Goal: Task Accomplishment & Management: Manage account settings

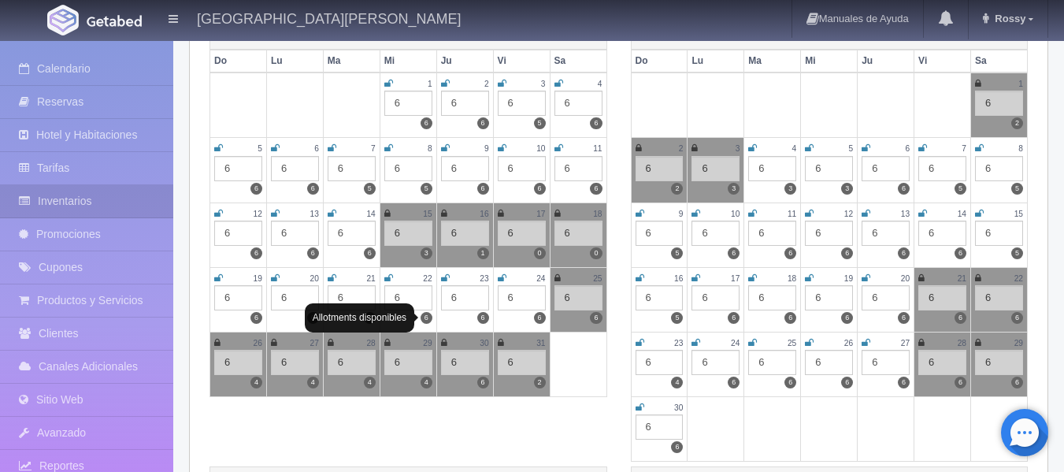
scroll to position [236, 0]
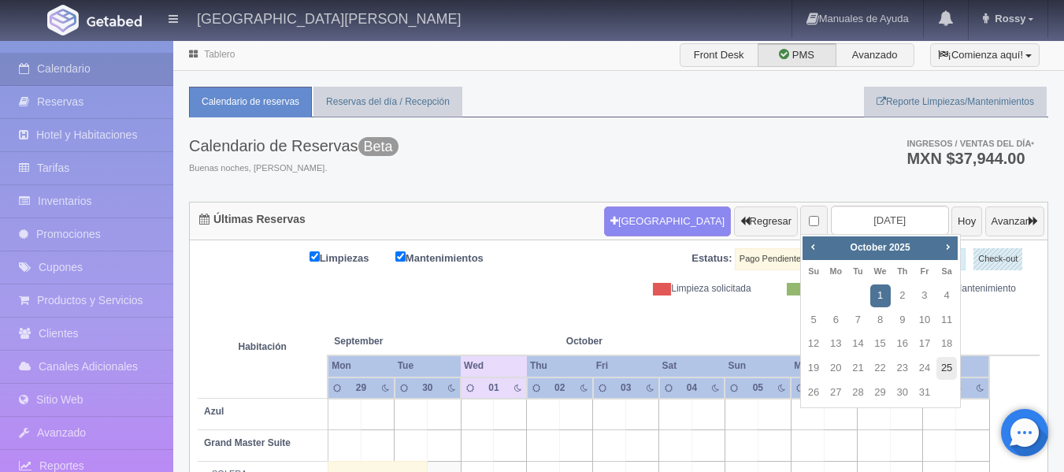
click at [943, 366] on link "25" at bounding box center [946, 368] width 20 height 23
type input "2025-10-25"
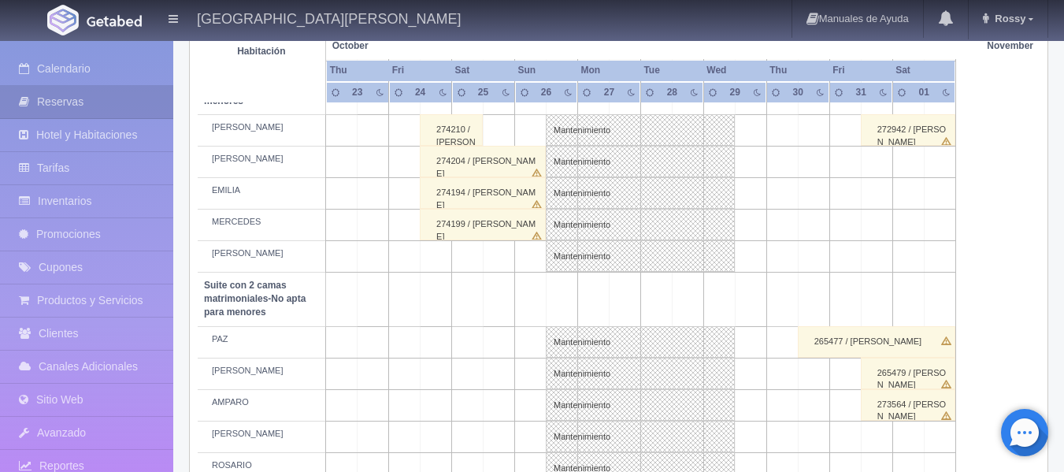
scroll to position [1022, 0]
click at [502, 221] on div "274199 / JESÚS ACUÑA" at bounding box center [483, 222] width 126 height 32
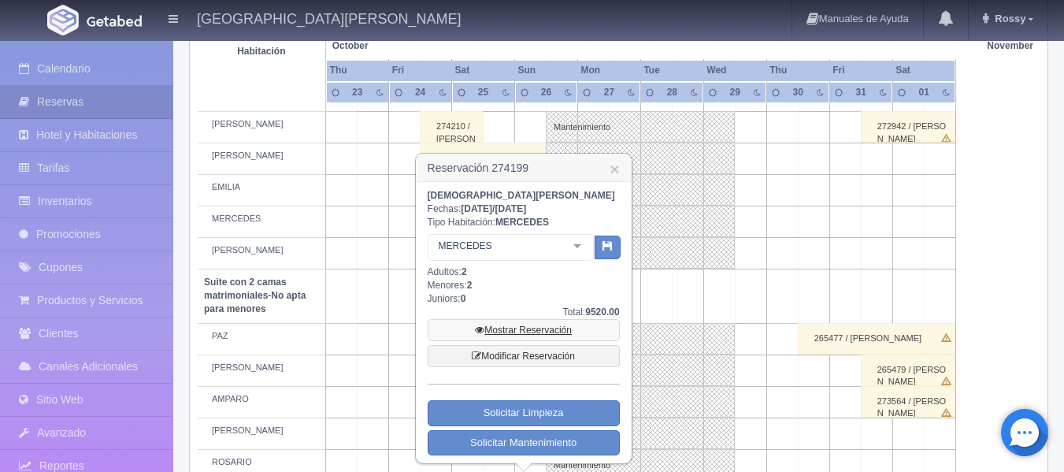
click at [547, 326] on link "Mostrar Reservación" at bounding box center [524, 330] width 192 height 22
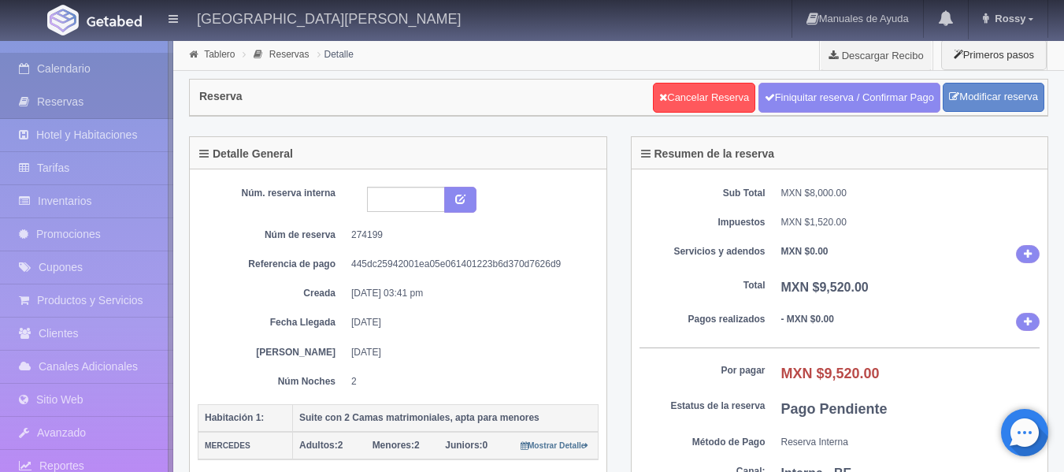
click at [106, 68] on link "Calendario" at bounding box center [86, 69] width 173 height 32
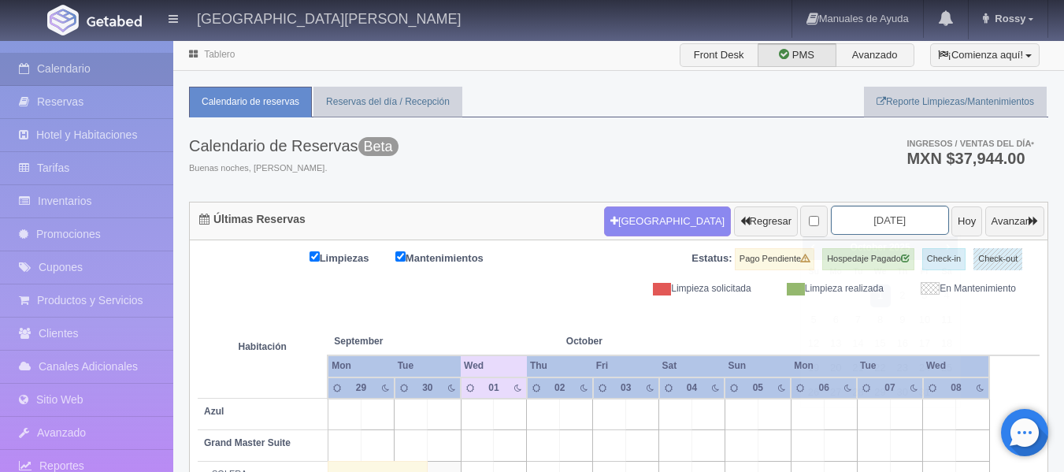
click at [890, 221] on input "2025-10-01" at bounding box center [890, 220] width 118 height 29
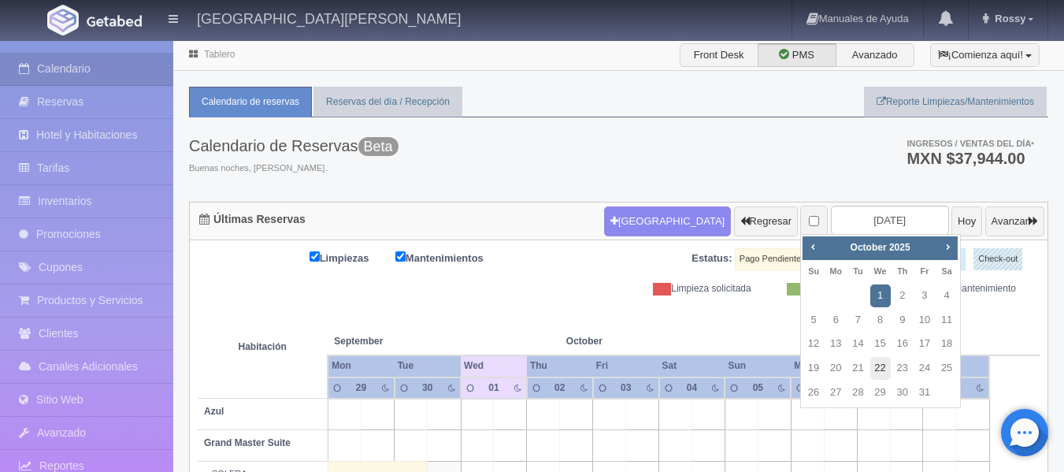
click at [880, 366] on link "22" at bounding box center [880, 368] width 20 height 23
type input "2025-10-22"
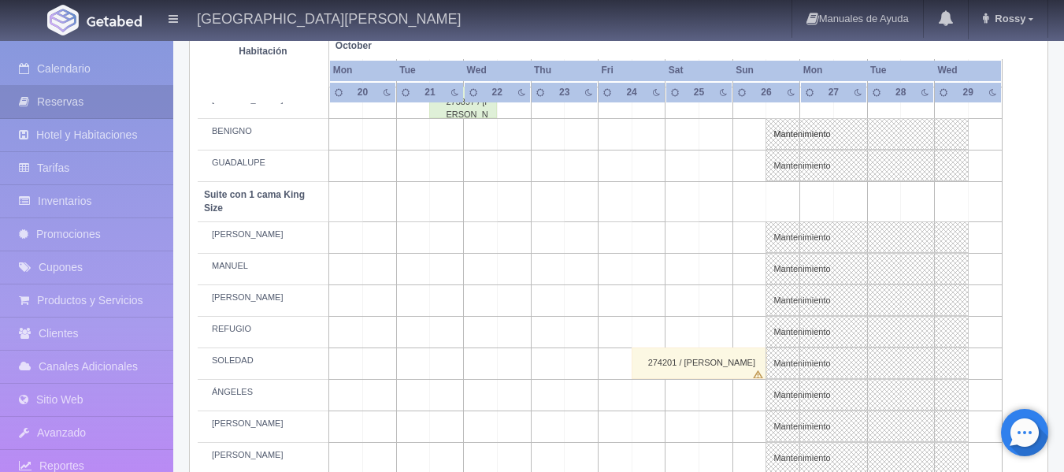
scroll to position [433, 0]
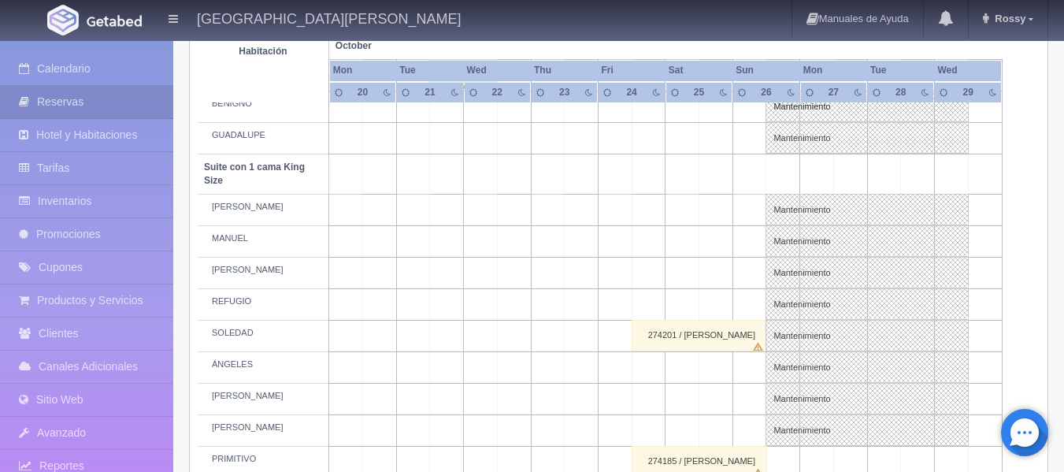
click at [648, 369] on td at bounding box center [649, 368] width 34 height 32
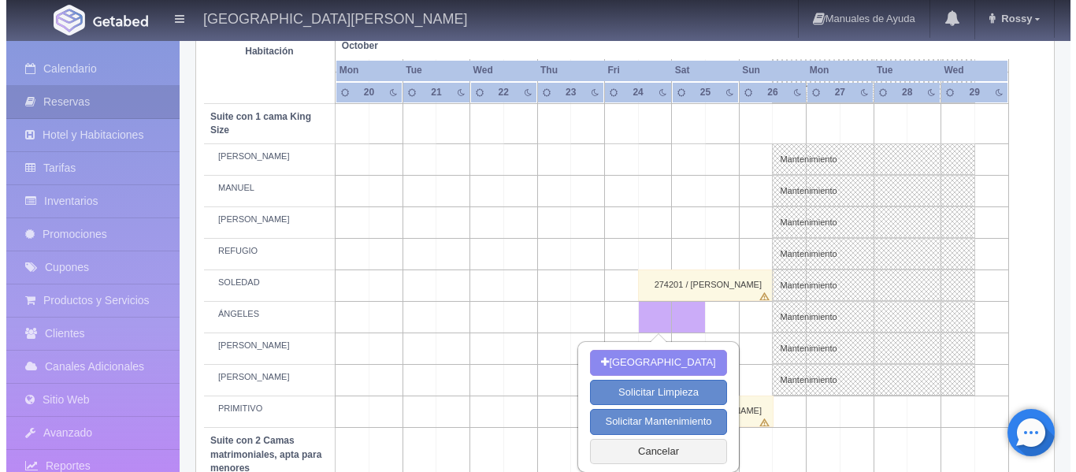
scroll to position [512, 0]
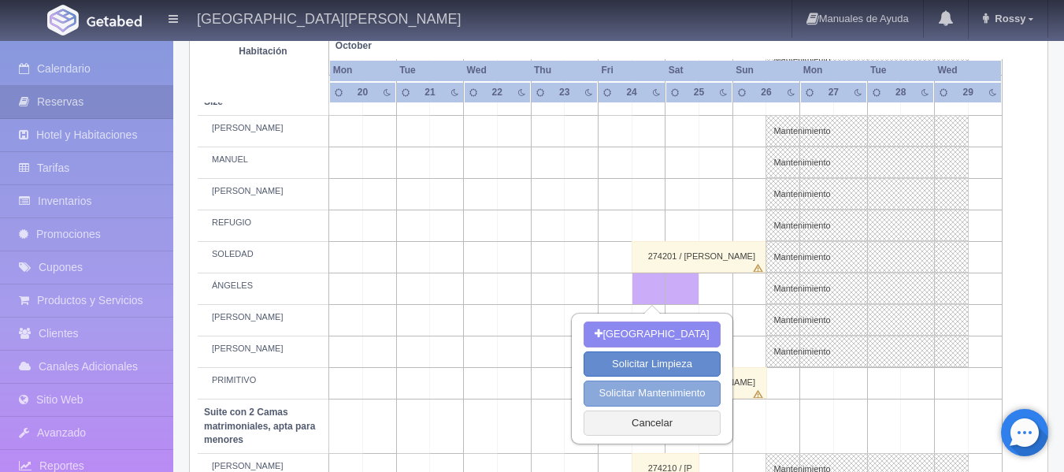
click at [649, 384] on button "Solicitar Mantenimiento" at bounding box center [652, 393] width 136 height 26
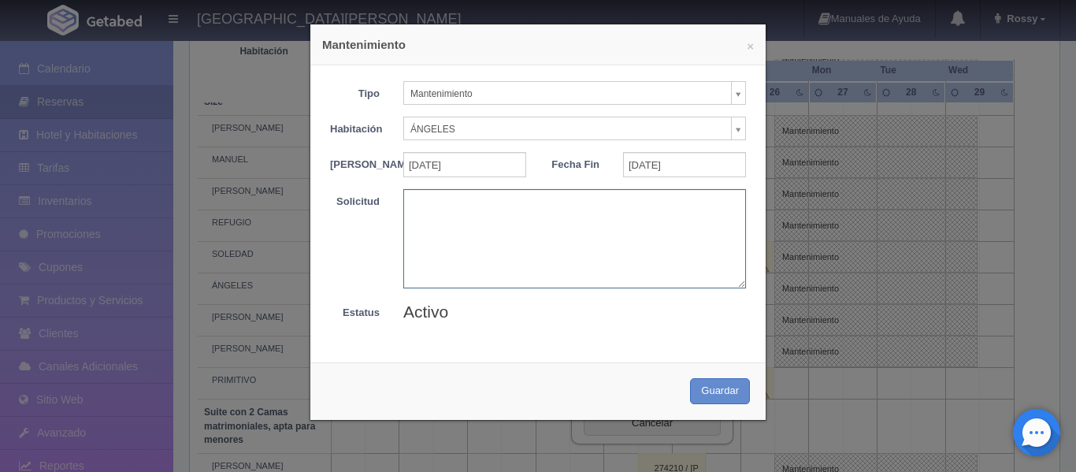
click at [448, 207] on textarea at bounding box center [574, 238] width 343 height 98
type textarea "JOL"
click at [704, 394] on button "Guardar" at bounding box center [720, 391] width 60 height 26
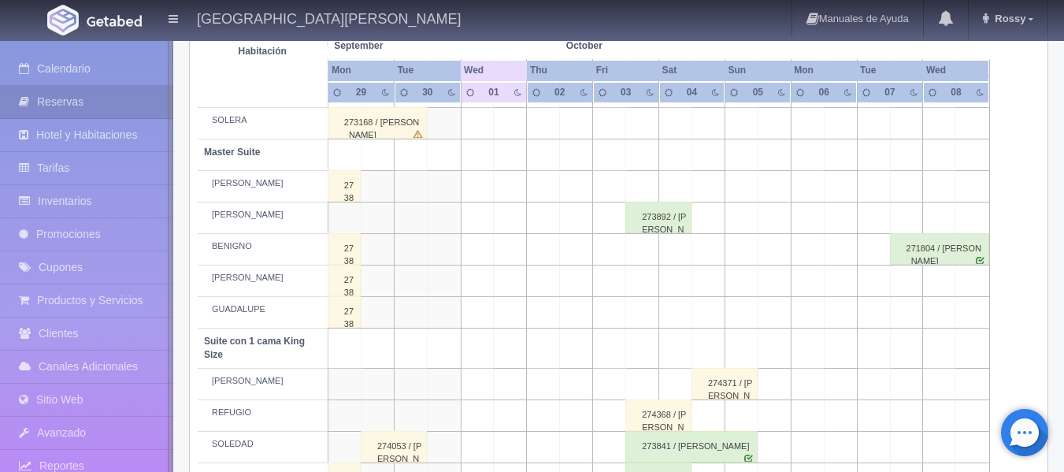
scroll to position [117, 0]
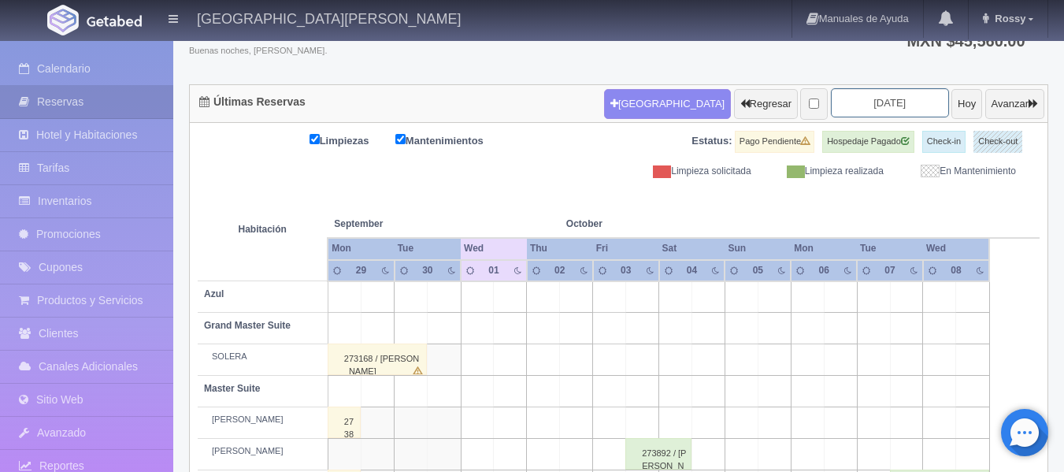
click at [889, 104] on input "2025-10-01" at bounding box center [890, 102] width 118 height 29
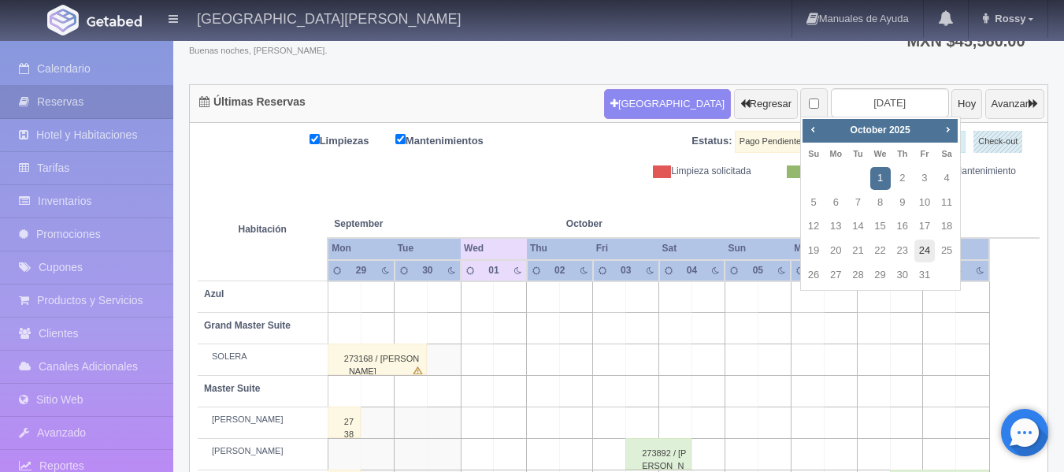
click at [929, 249] on link "24" at bounding box center [924, 250] width 20 height 23
type input "[DATE]"
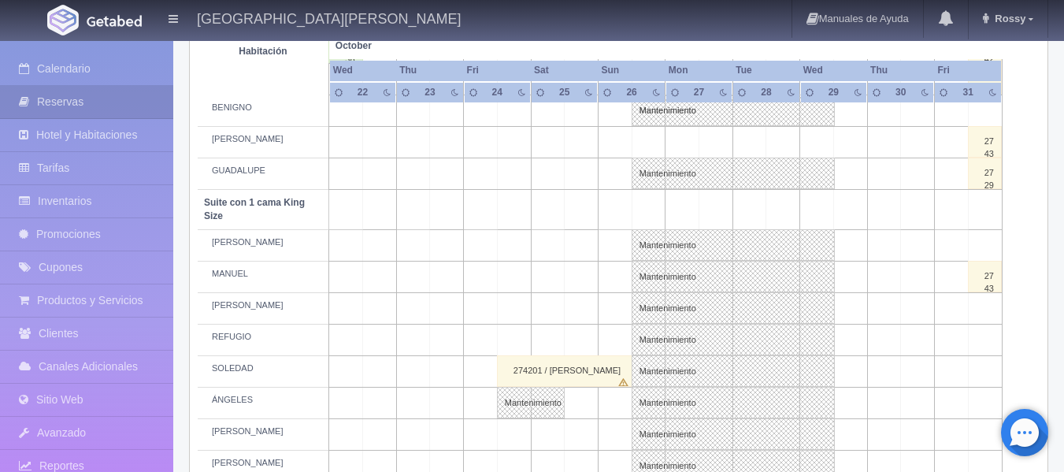
scroll to position [551, 0]
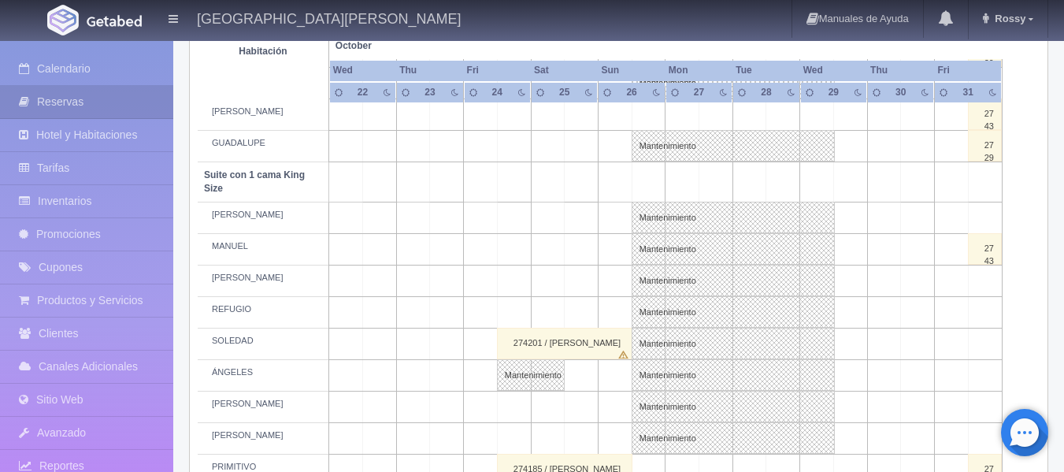
click at [506, 437] on td at bounding box center [514, 439] width 34 height 32
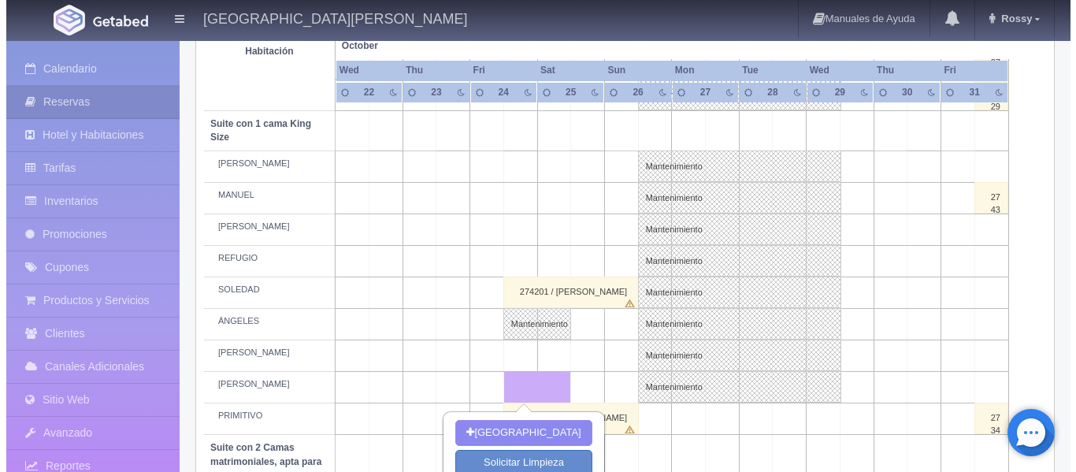
scroll to position [630, 0]
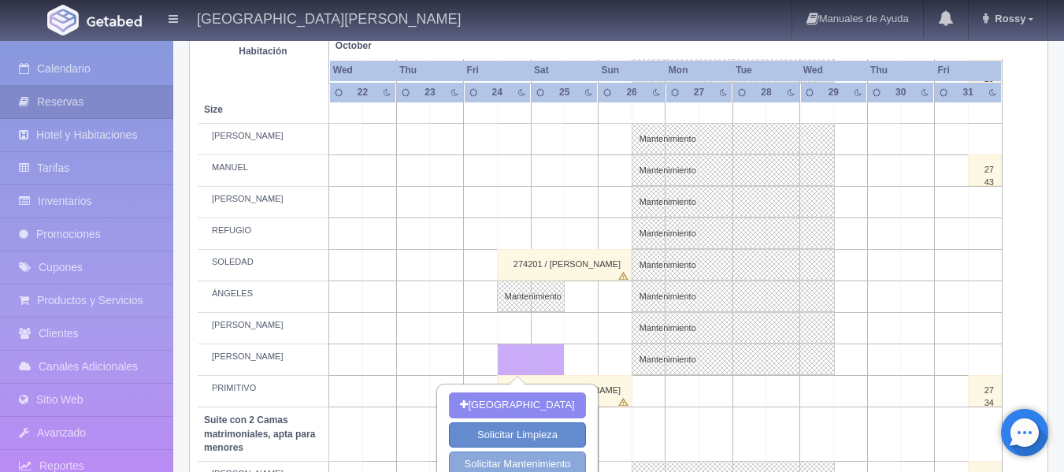
click at [510, 464] on button "Solicitar Mantenimiento" at bounding box center [517, 464] width 136 height 26
select select "Mantenimiento"
select select "1921_NICOLÁS"
type input "[DATE]"
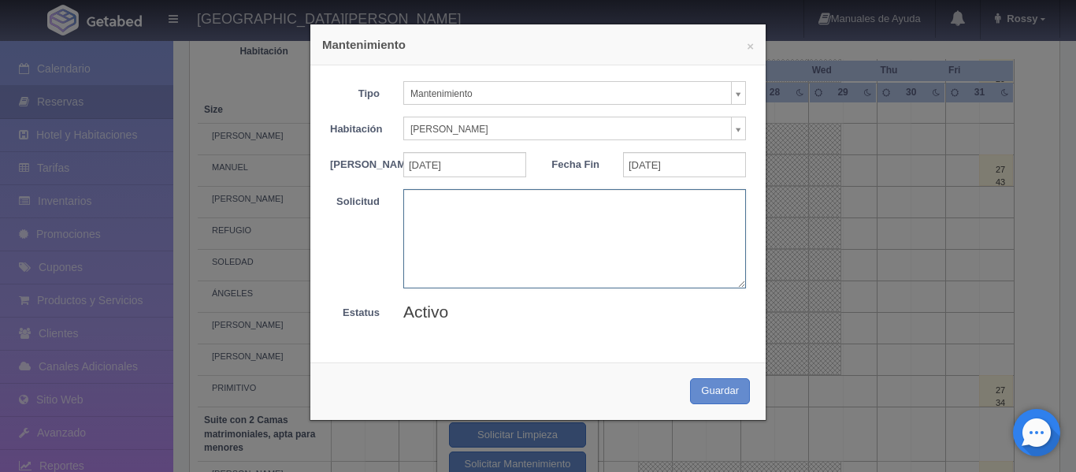
click at [580, 229] on textarea at bounding box center [574, 238] width 343 height 98
type textarea "JOL"
click at [731, 393] on button "Guardar" at bounding box center [720, 391] width 60 height 26
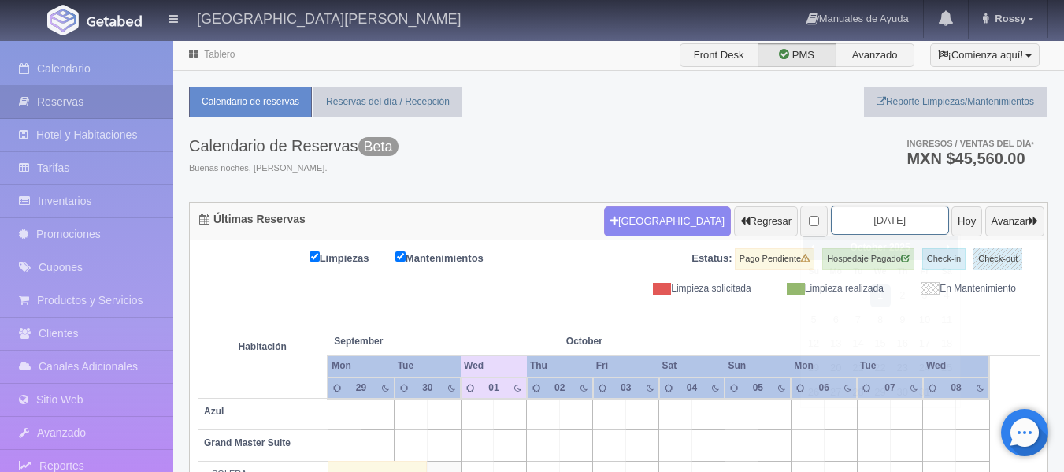
click at [899, 217] on input "[DATE]" at bounding box center [890, 220] width 118 height 29
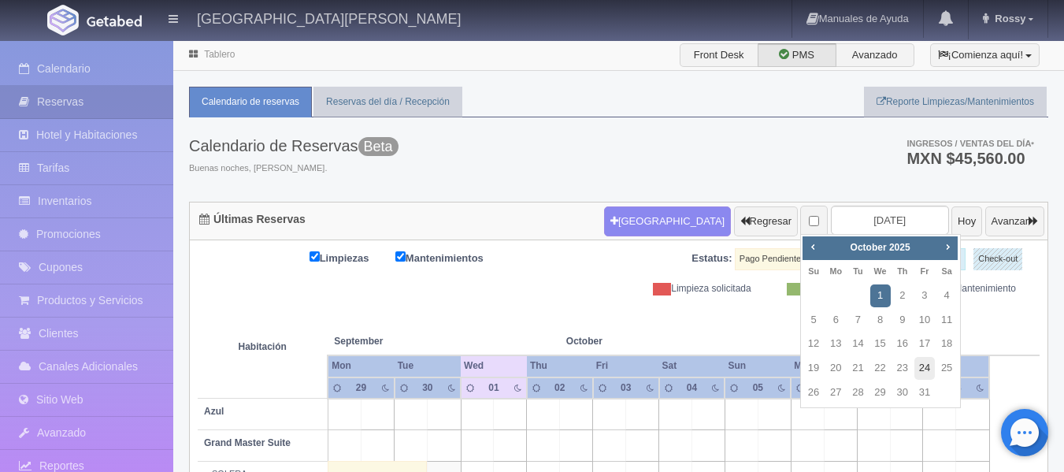
click at [918, 369] on link "24" at bounding box center [924, 368] width 20 height 23
type input "[DATE]"
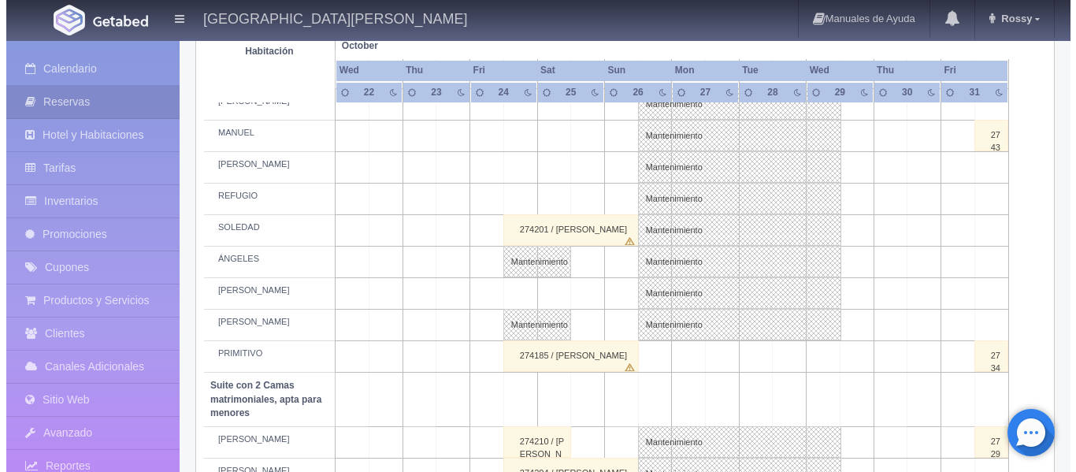
scroll to position [580, 0]
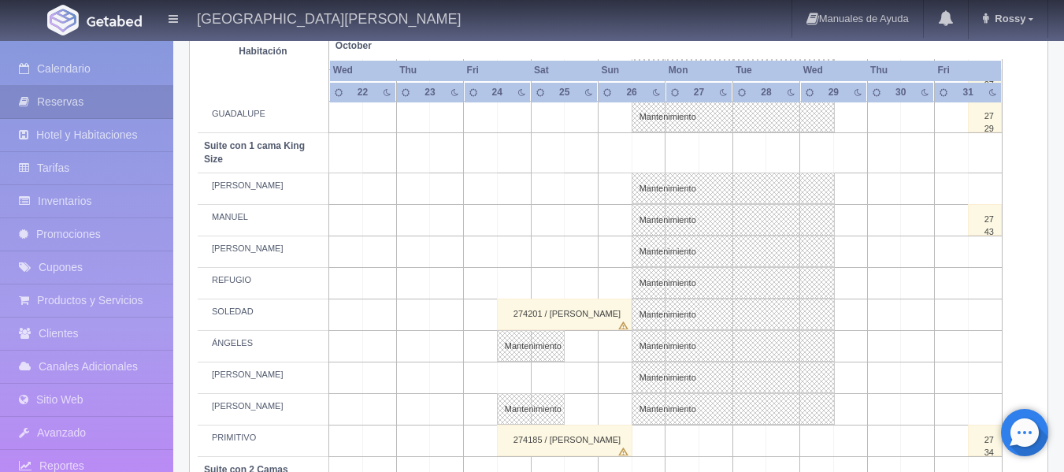
click at [522, 214] on td at bounding box center [514, 221] width 34 height 32
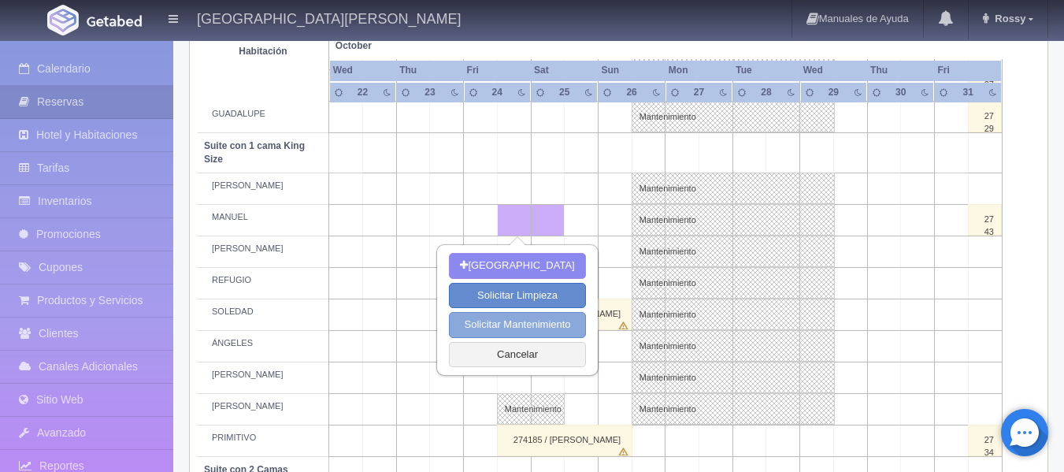
click at [528, 330] on button "Solicitar Mantenimiento" at bounding box center [517, 325] width 136 height 26
select select "Mantenimiento"
select select "1921_MANUEL"
type input "24-10-2025"
type input "[DATE]"
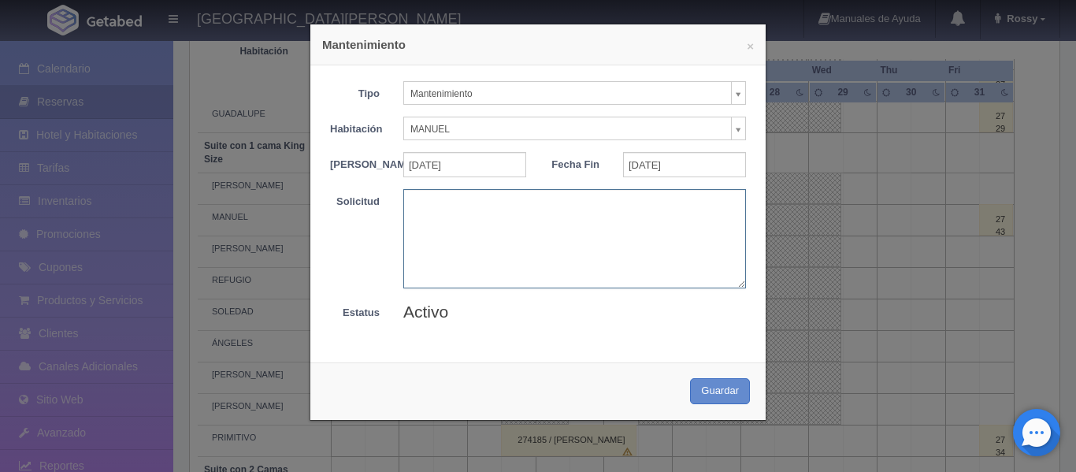
click at [438, 200] on textarea at bounding box center [574, 238] width 343 height 98
type textarea "JOL"
click at [722, 402] on button "Guardar" at bounding box center [720, 391] width 60 height 26
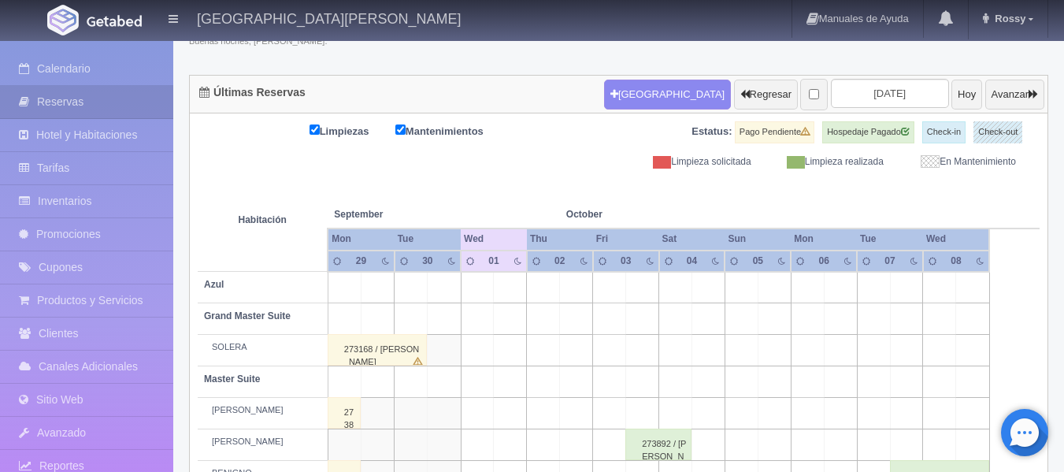
scroll to position [117, 0]
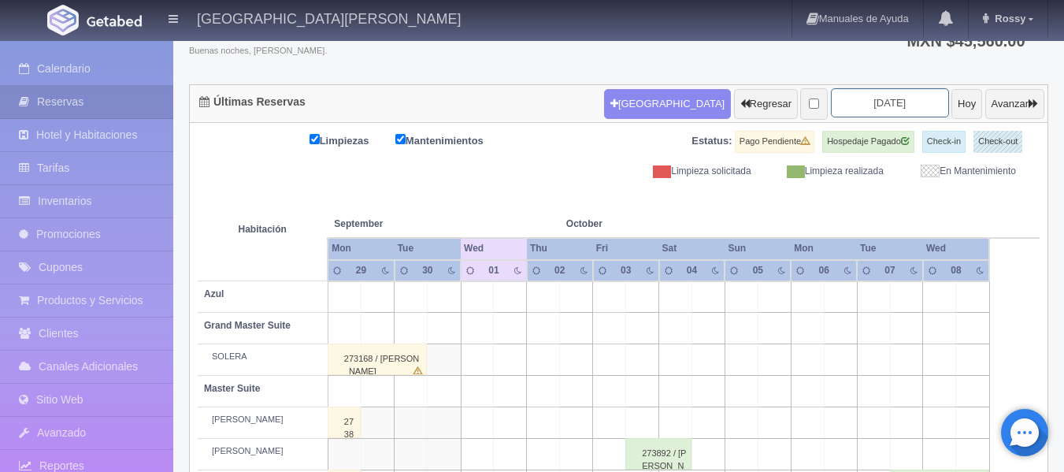
click at [902, 103] on input "[DATE]" at bounding box center [890, 102] width 118 height 29
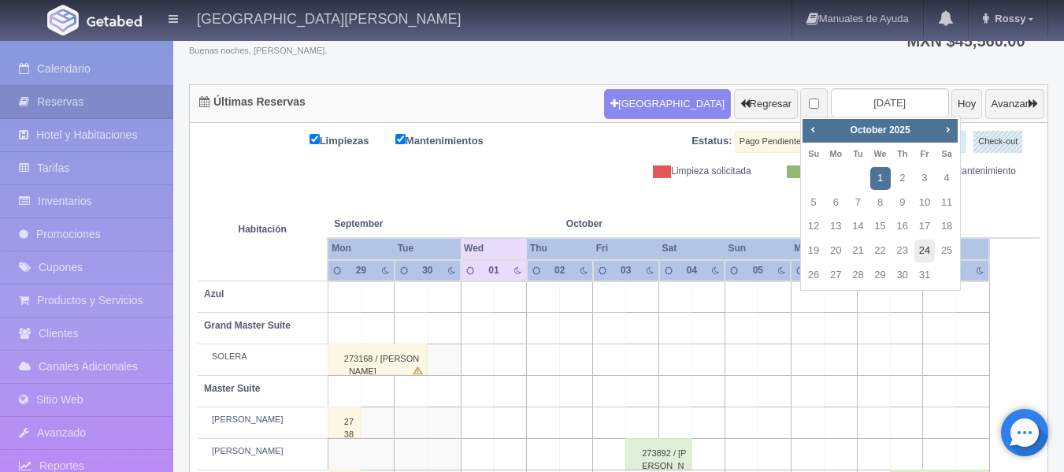
click at [929, 249] on link "24" at bounding box center [924, 250] width 20 height 23
type input "[DATE]"
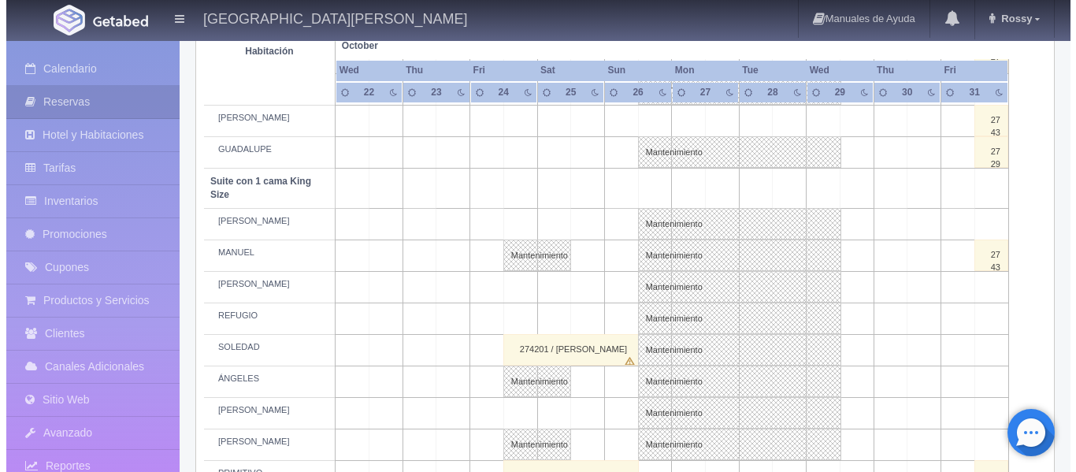
scroll to position [551, 0]
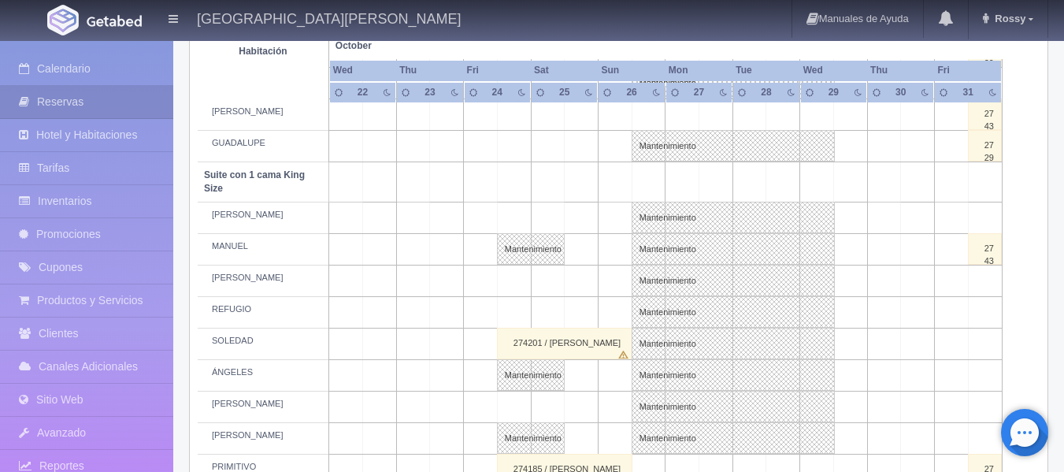
click at [511, 276] on td at bounding box center [514, 281] width 34 height 32
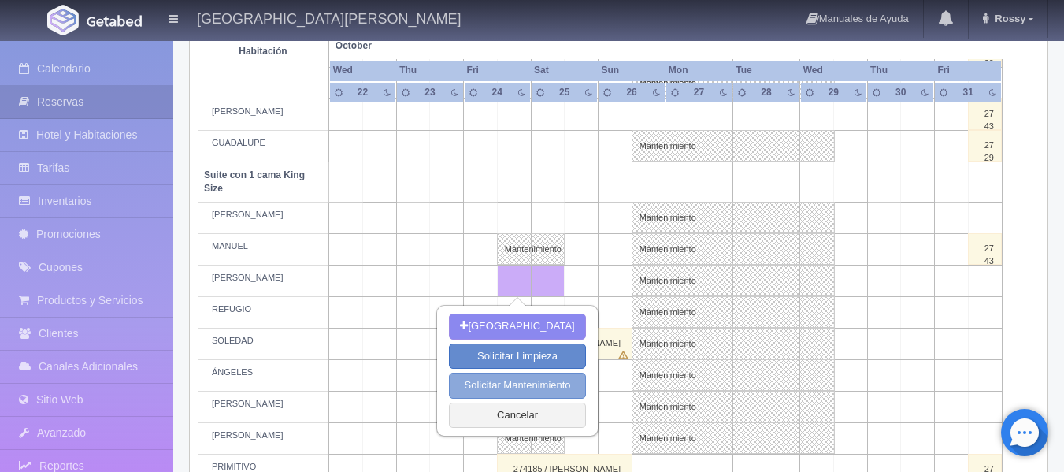
click at [539, 387] on button "Solicitar Mantenimiento" at bounding box center [517, 386] width 136 height 26
select select "Mantenimiento"
select select "1921_MARÍA"
type input "[DATE]"
type input "25-10-2025"
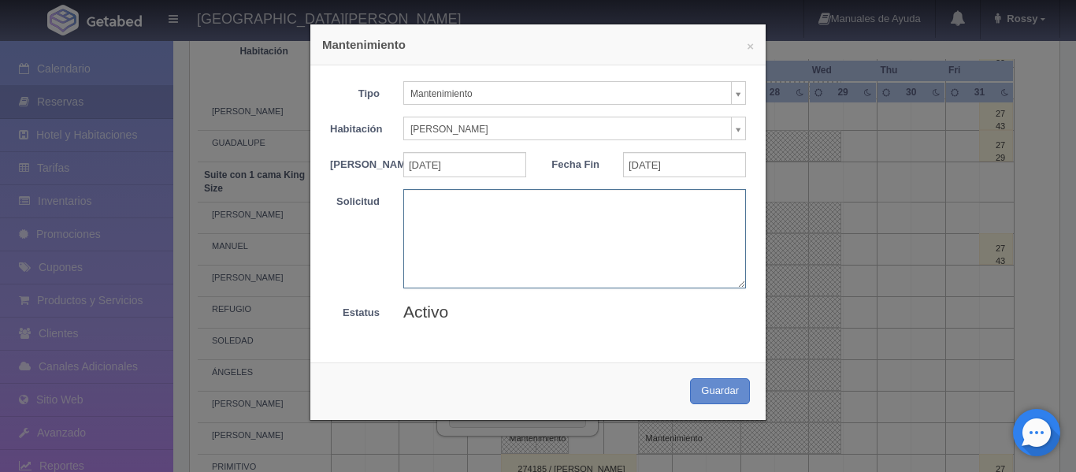
click at [498, 204] on textarea at bounding box center [574, 238] width 343 height 98
type textarea "JOL"
click at [712, 395] on button "Guardar" at bounding box center [720, 391] width 60 height 26
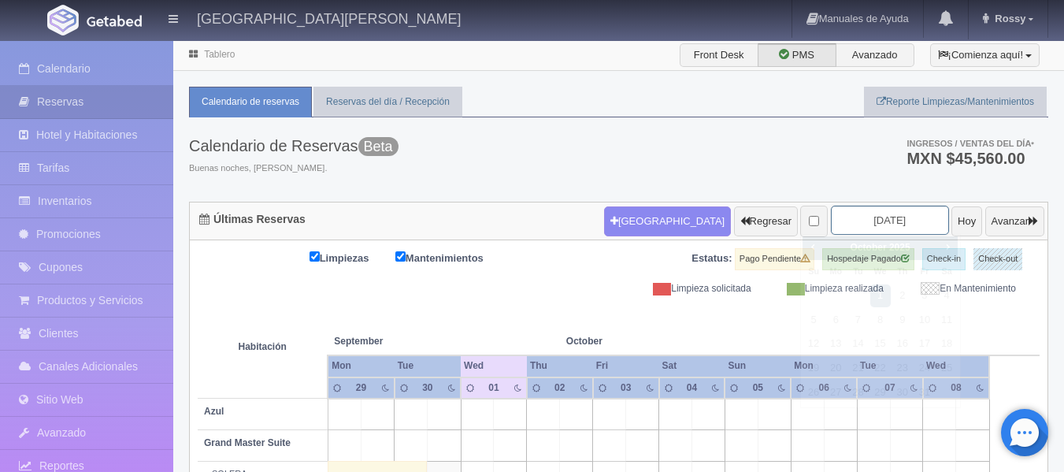
click at [912, 221] on input "2025-10-01" at bounding box center [890, 220] width 118 height 29
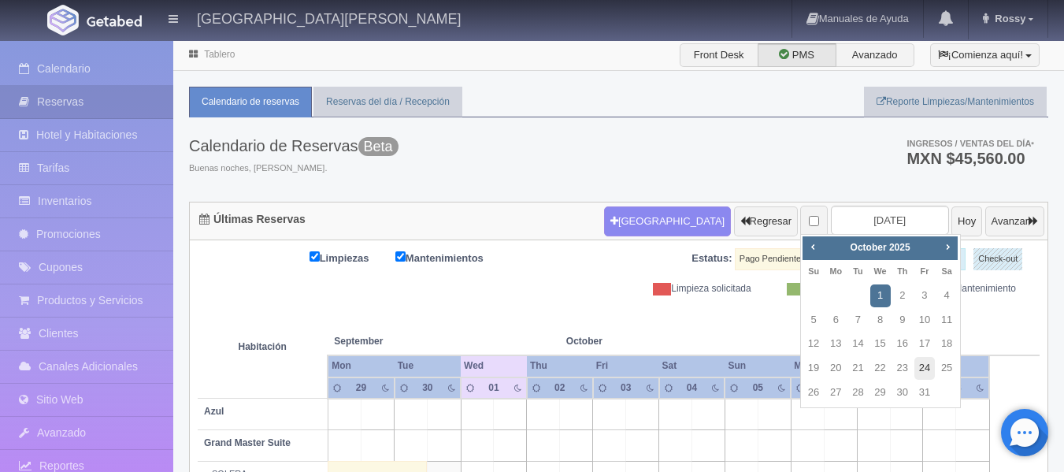
click at [928, 372] on link "24" at bounding box center [924, 368] width 20 height 23
type input "[DATE]"
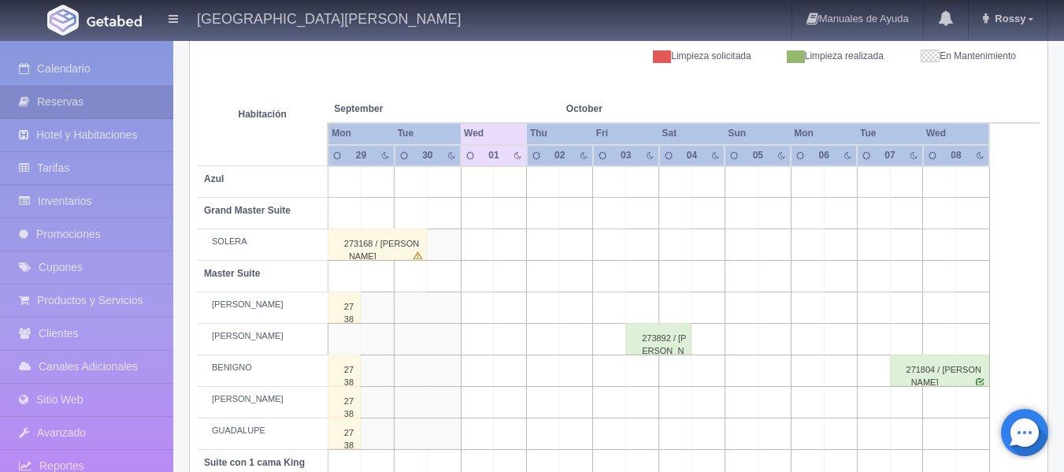
scroll to position [236, 0]
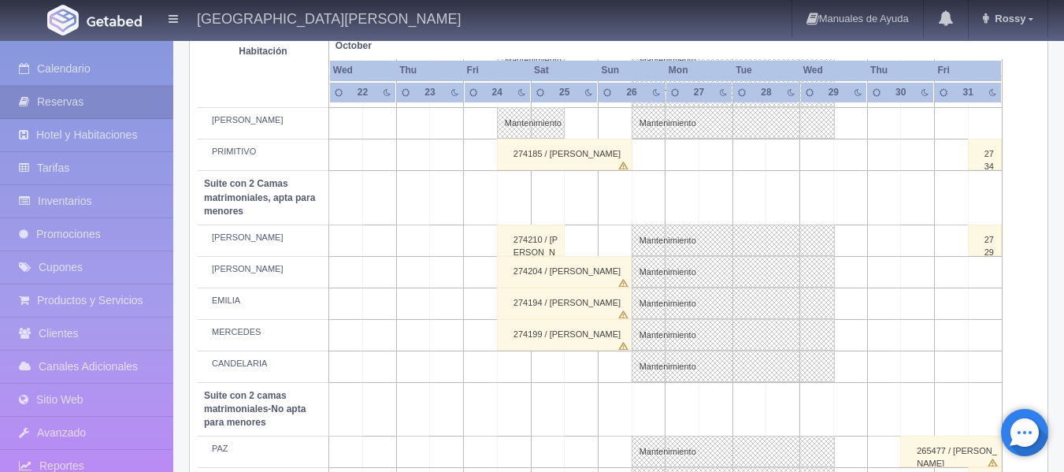
scroll to position [945, 0]
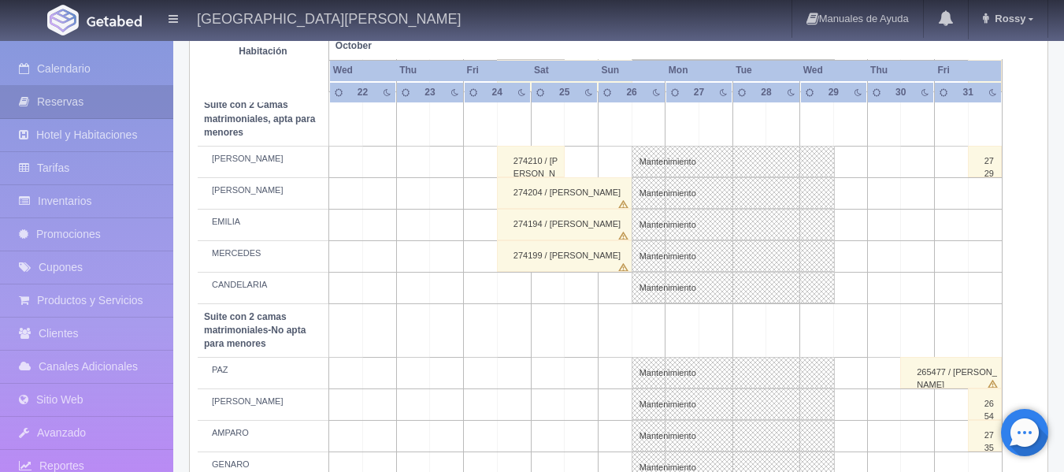
click at [510, 365] on td at bounding box center [514, 374] width 34 height 32
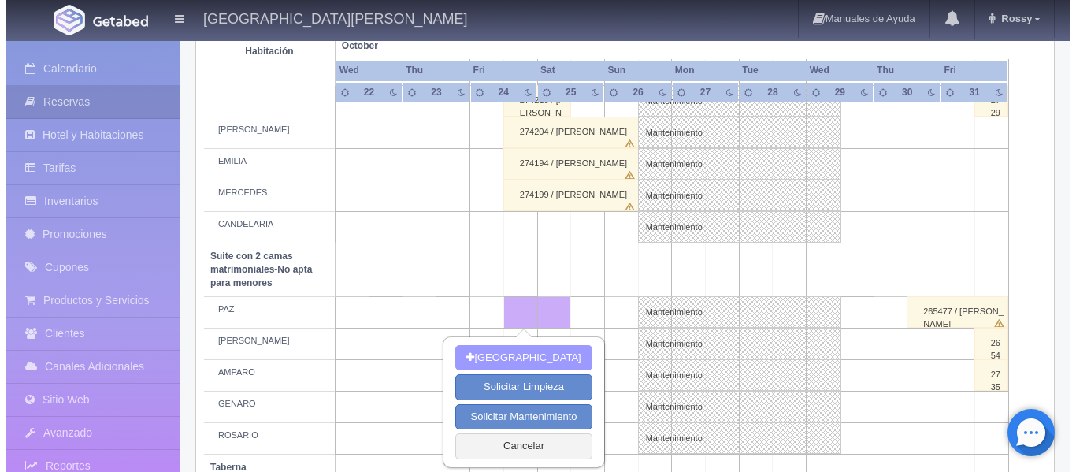
scroll to position [1053, 0]
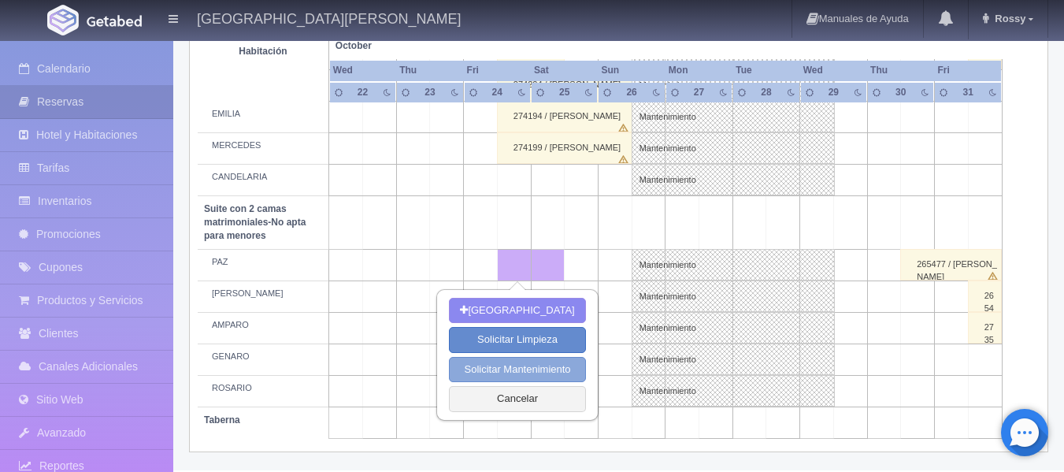
click at [513, 365] on button "Solicitar Mantenimiento" at bounding box center [517, 370] width 136 height 26
select select "Mantenimiento"
select select "1891_PAZ"
type input "24-10-2025"
type input "25-10-2025"
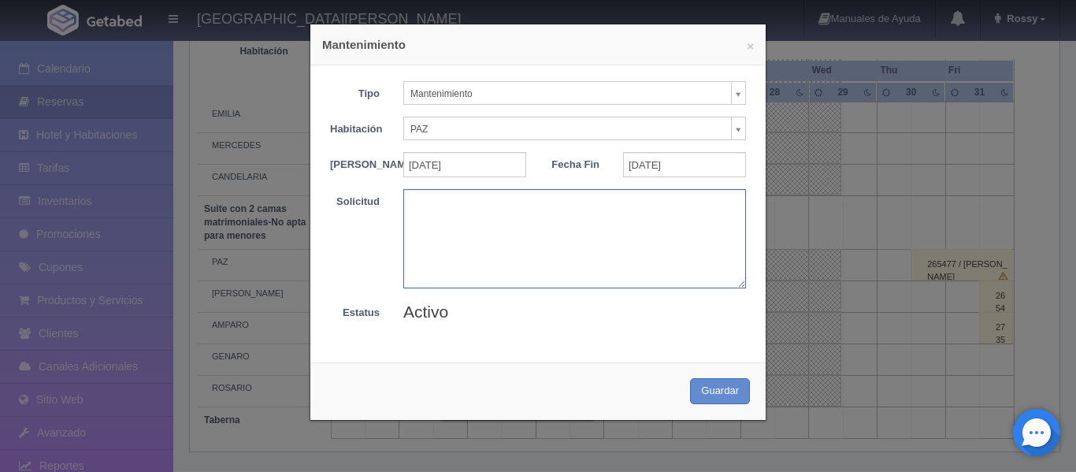
click at [476, 216] on textarea at bounding box center [574, 238] width 343 height 98
type textarea "JOL"
click at [716, 400] on button "Guardar" at bounding box center [720, 391] width 60 height 26
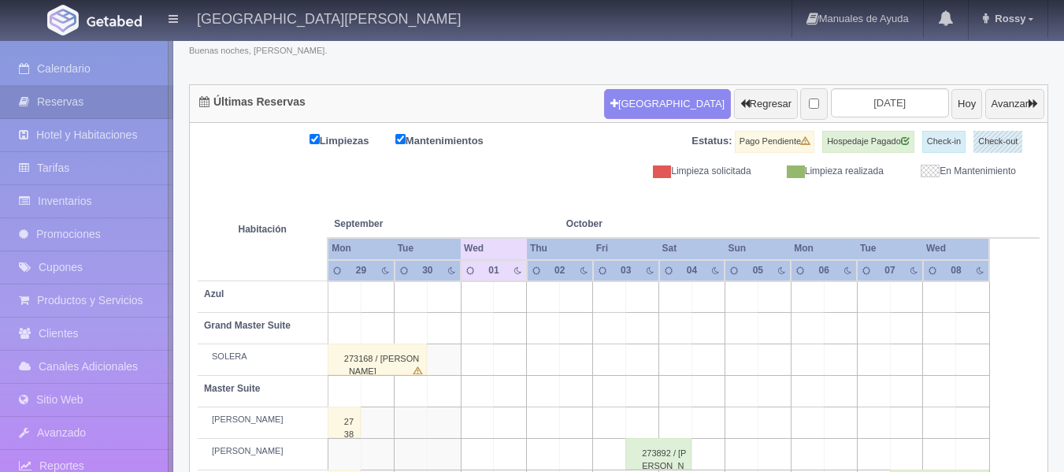
scroll to position [117, 0]
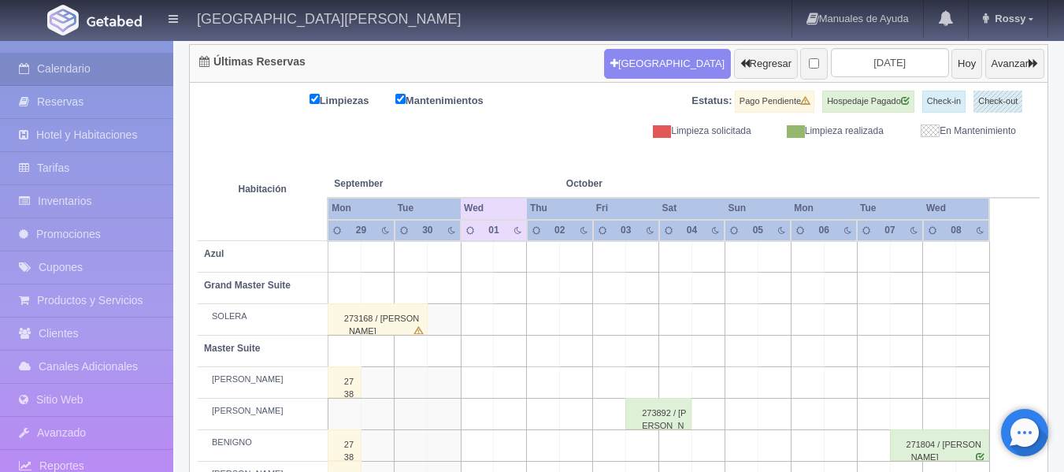
scroll to position [79, 0]
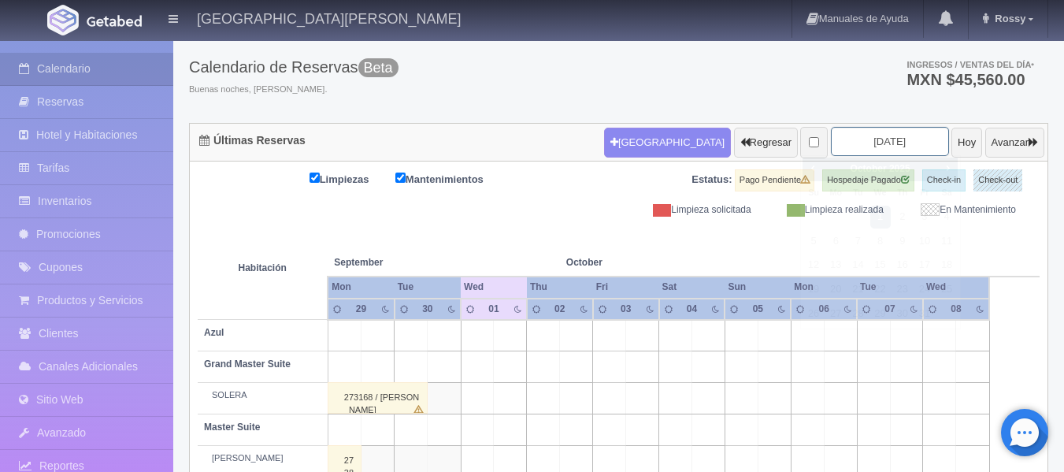
click at [895, 142] on input "[DATE]" at bounding box center [890, 141] width 118 height 29
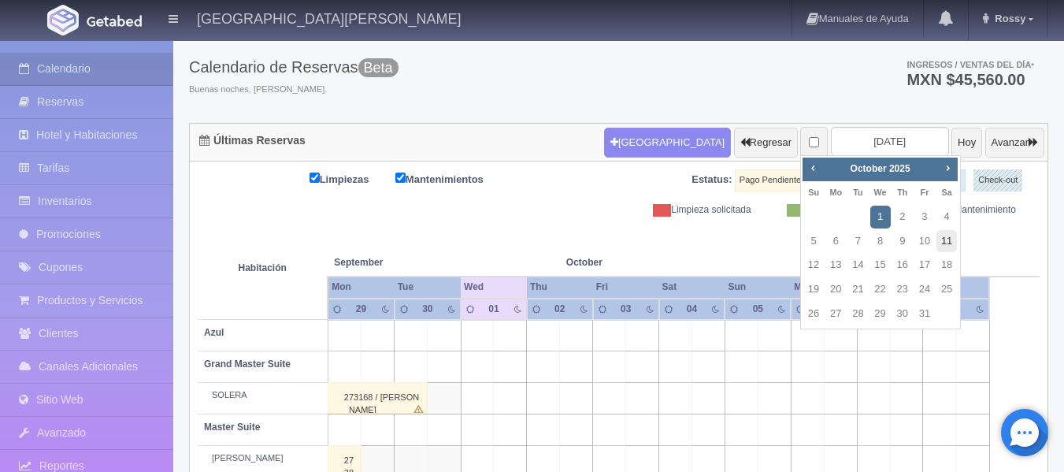
click at [951, 242] on link "11" at bounding box center [946, 241] width 20 height 23
type input "[DATE]"
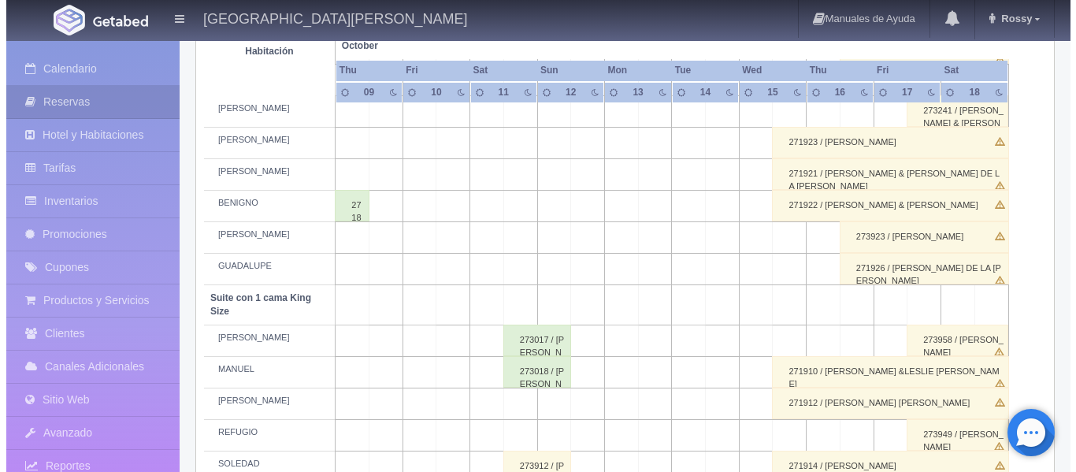
scroll to position [551, 0]
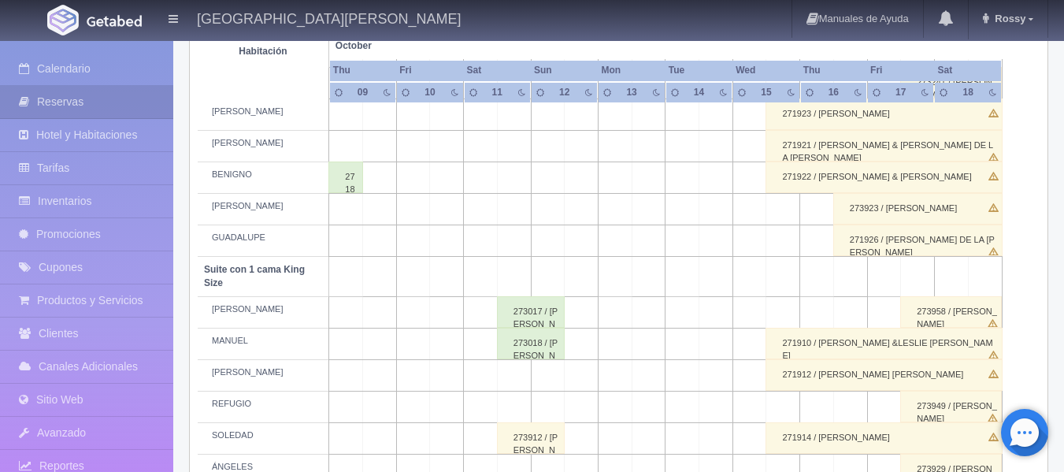
click at [517, 405] on td at bounding box center [514, 407] width 34 height 32
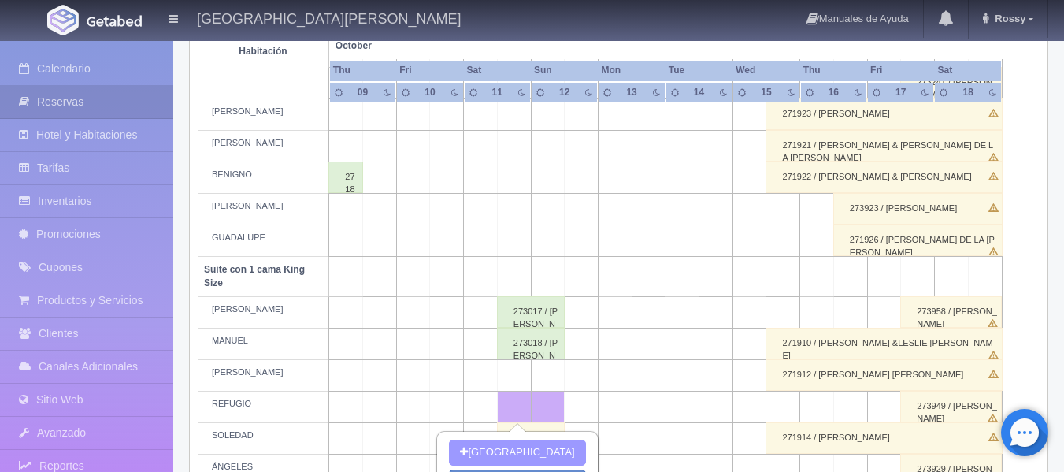
click at [523, 450] on button "[GEOGRAPHIC_DATA]" at bounding box center [517, 452] width 136 height 26
type input "11-10-2025"
type input "12-10-2025"
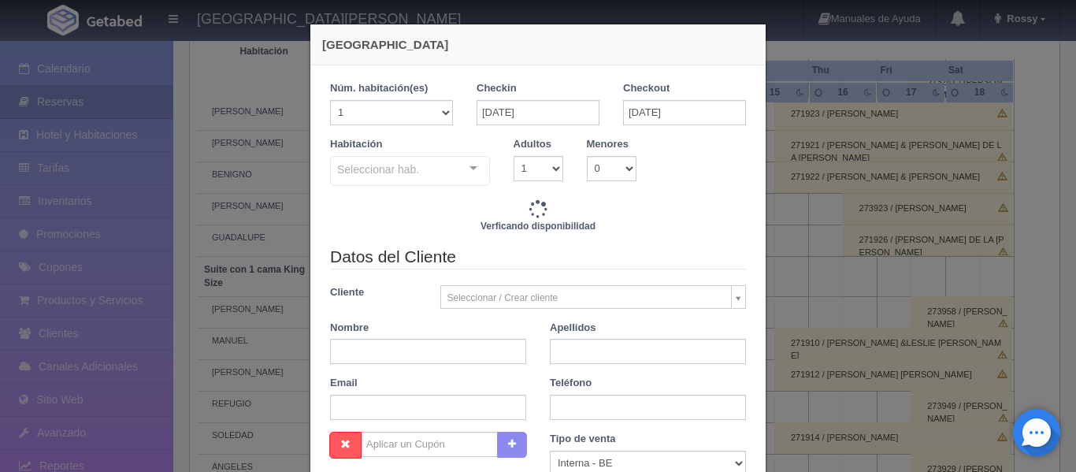
checkbox input "false"
type input "4760.00"
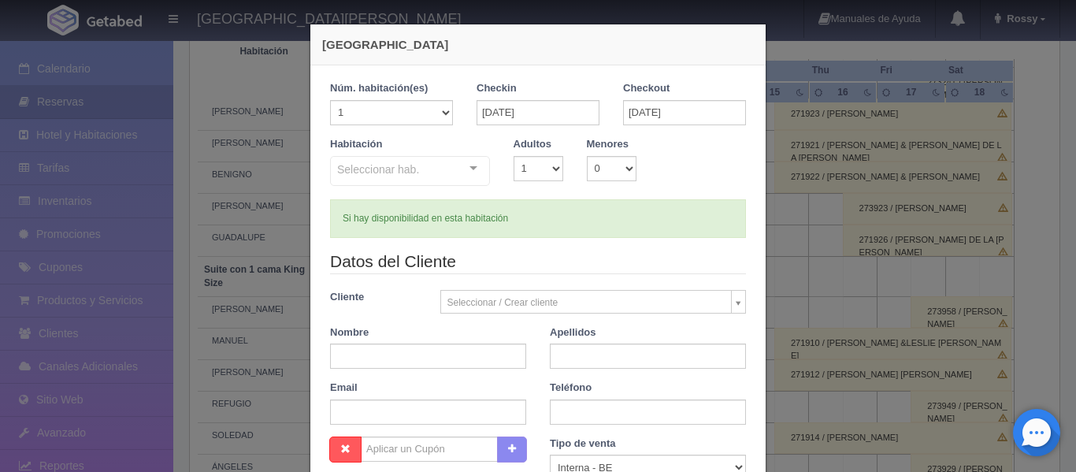
checkbox input "false"
click at [548, 169] on select "1 2 3 4 5 6 7 8 9 10" at bounding box center [538, 168] width 50 height 25
select select "2"
click at [513, 156] on select "1 2 3 4 5 6 7 8 9 10" at bounding box center [538, 168] width 50 height 25
checkbox input "false"
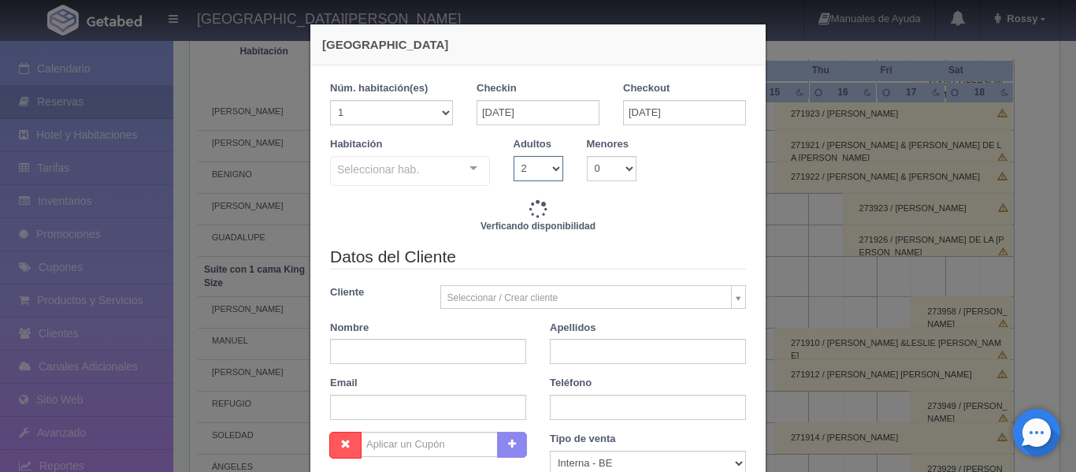
type input "4760.00"
checkbox input "false"
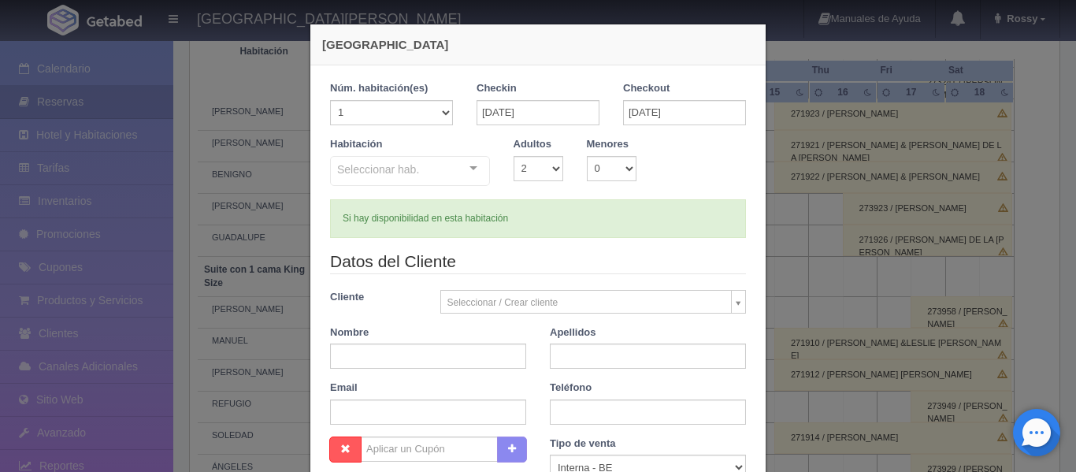
click at [469, 171] on div "Seleccionar hab. Suite con 2 camas matrimoniales-No apta para menores Suite con…" at bounding box center [410, 172] width 160 height 32
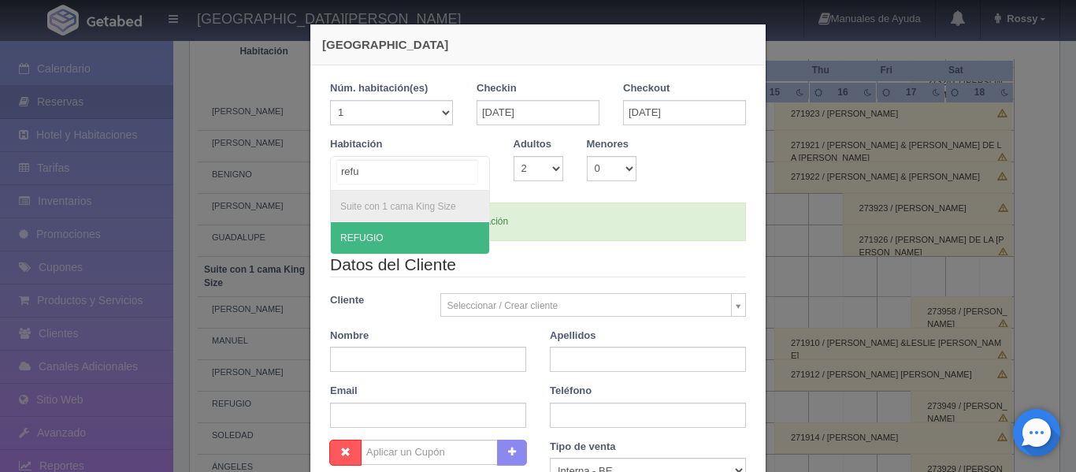
type input "refug"
click at [387, 241] on span "REFUGIO" at bounding box center [410, 238] width 158 height 32
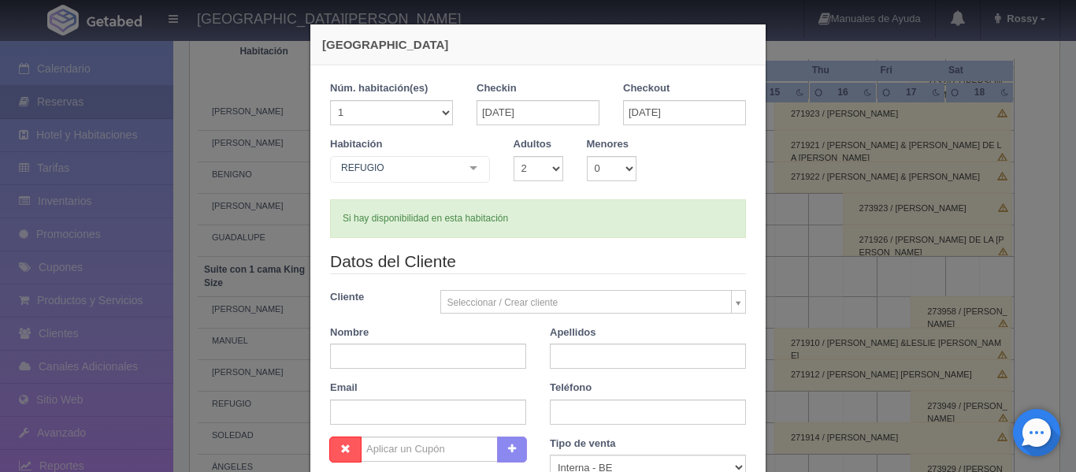
checkbox input "false"
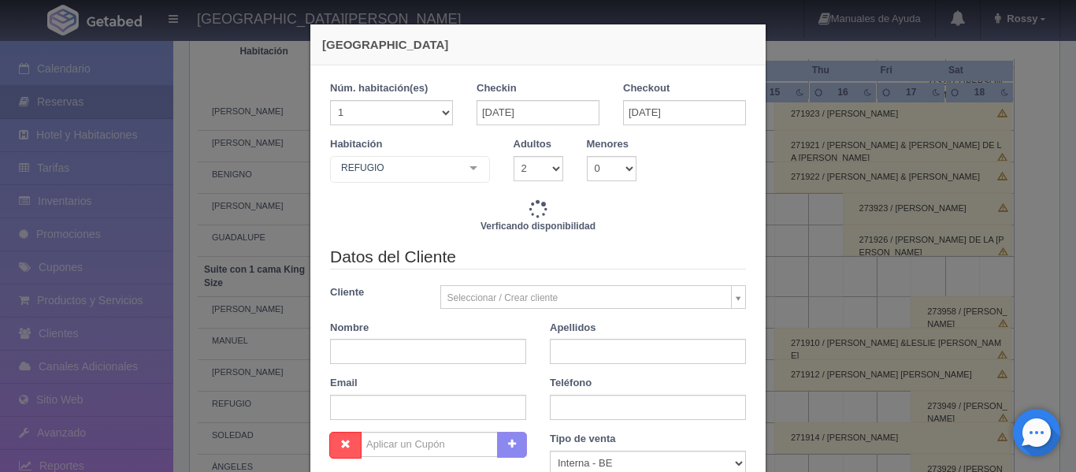
type input "4760.00"
checkbox input "false"
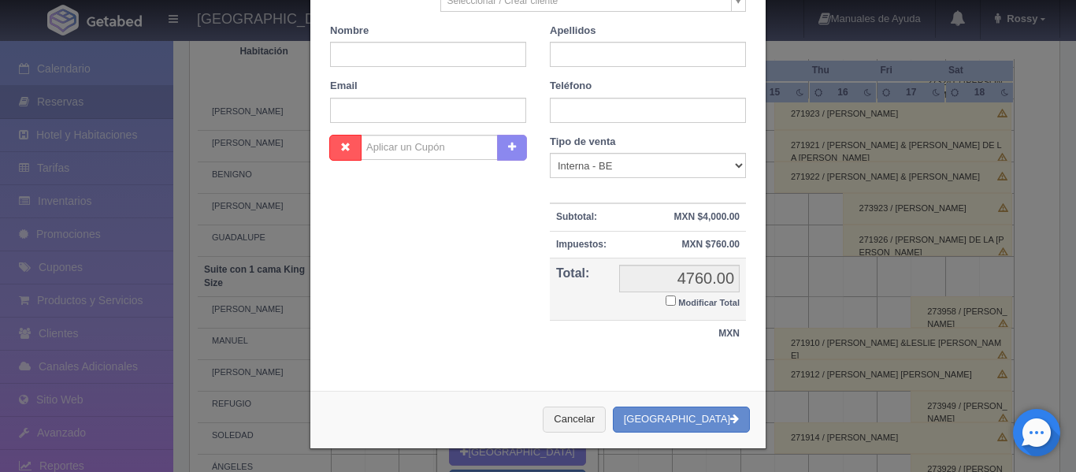
scroll to position [302, 0]
click at [709, 419] on button "[GEOGRAPHIC_DATA]" at bounding box center [681, 419] width 137 height 26
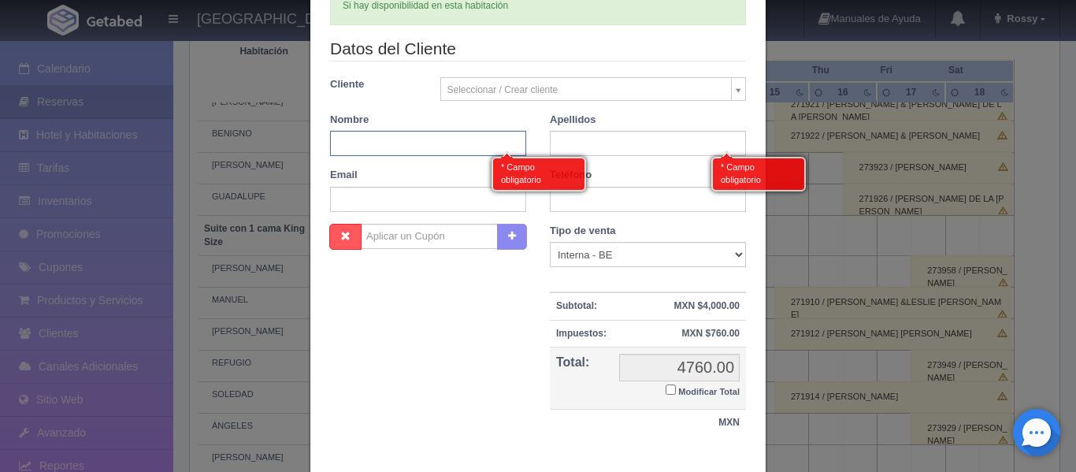
scroll to position [145, 0]
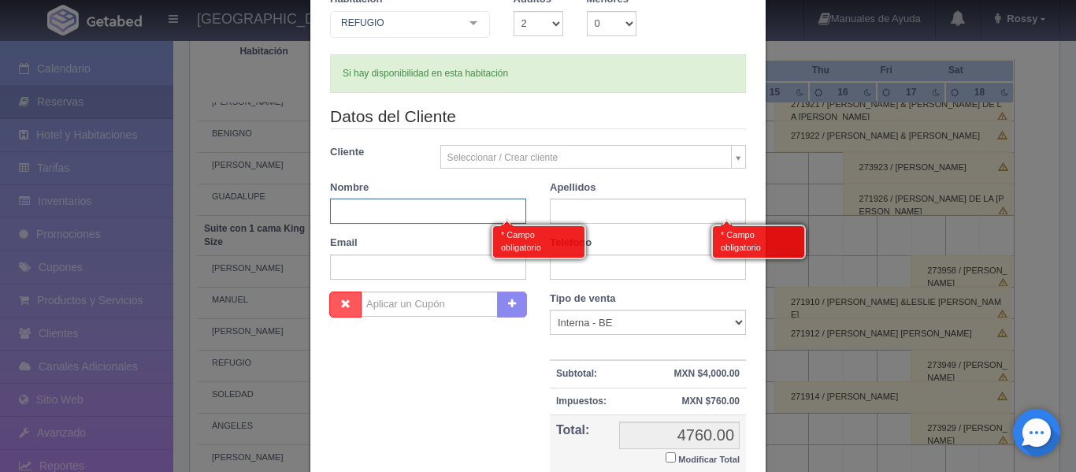
click at [394, 215] on input "text" at bounding box center [428, 210] width 196 height 25
type input "ALEXANDRA"
click at [637, 206] on input "text" at bounding box center [648, 210] width 196 height 25
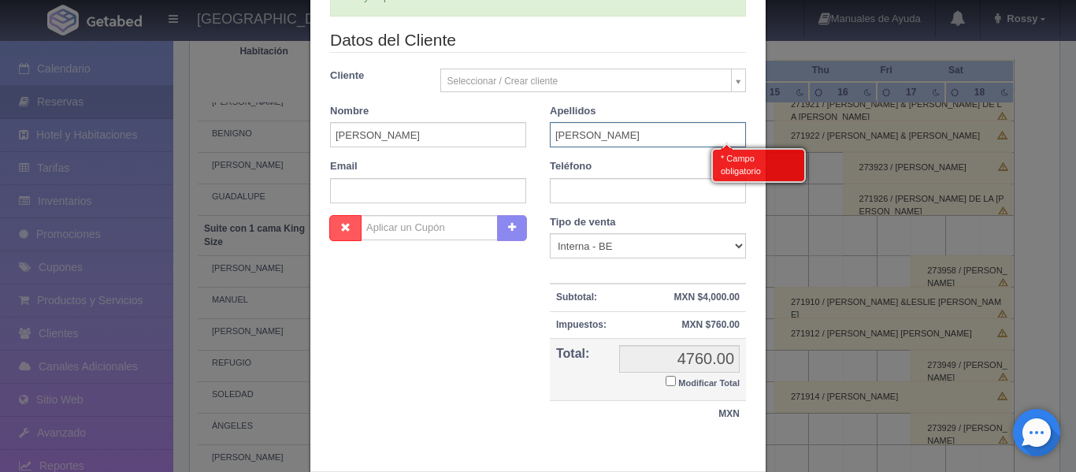
scroll to position [302, 0]
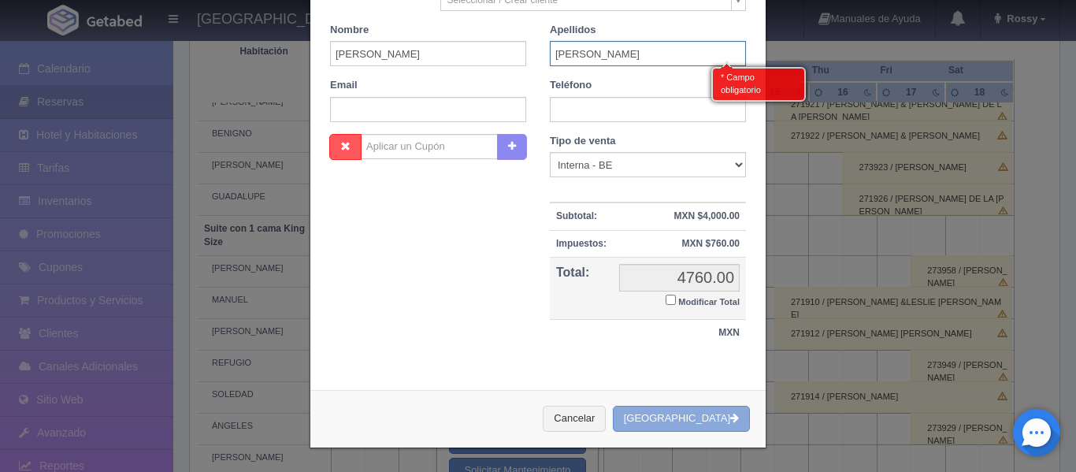
type input "HERANDEZ MACIAS"
click at [682, 425] on button "[GEOGRAPHIC_DATA]" at bounding box center [681, 419] width 137 height 26
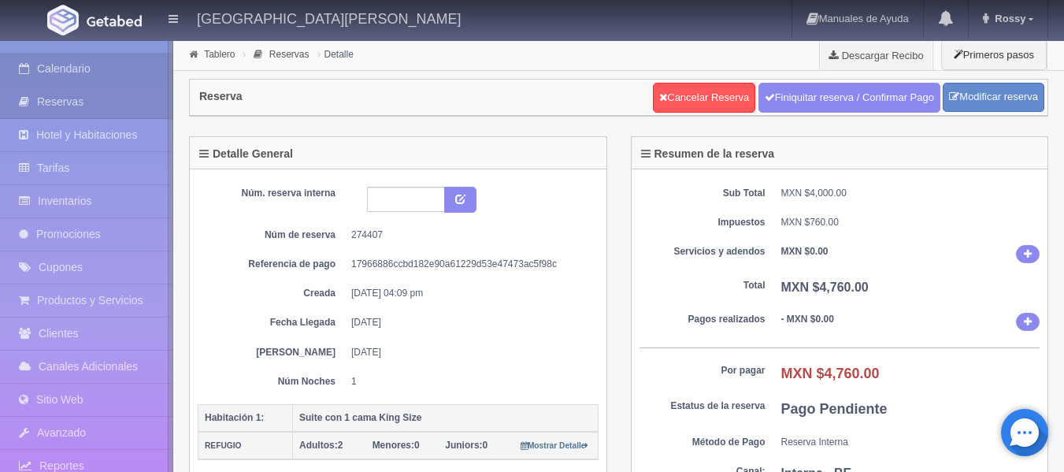
click at [61, 65] on link "Calendario" at bounding box center [86, 69] width 173 height 32
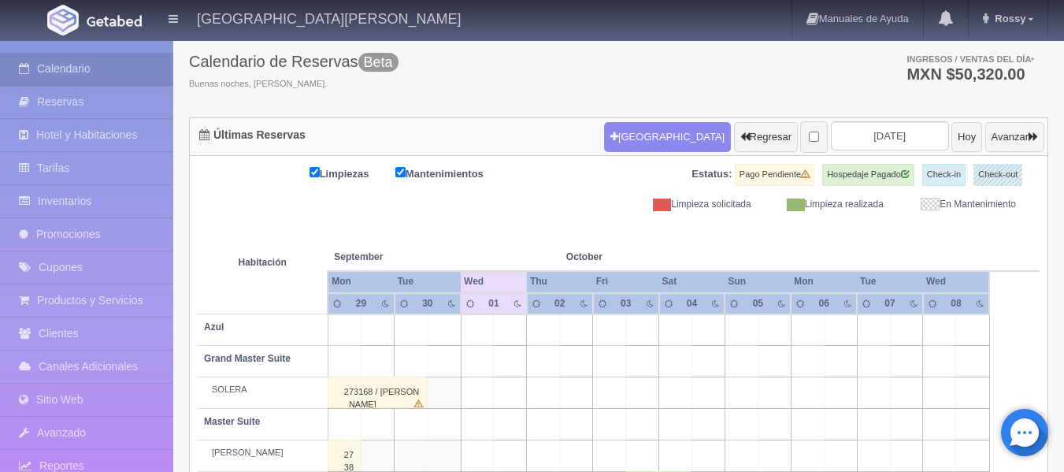
scroll to position [79, 0]
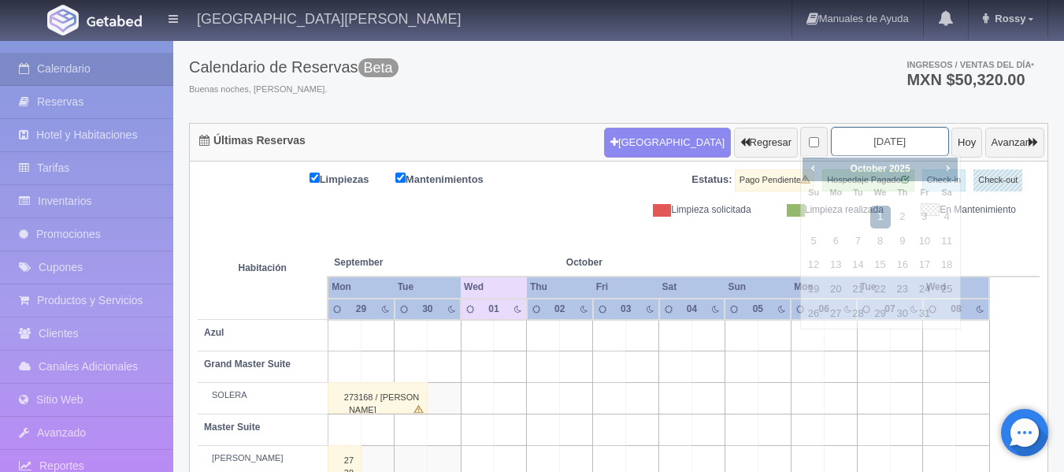
click at [888, 141] on input "2025-10-01" at bounding box center [890, 141] width 118 height 29
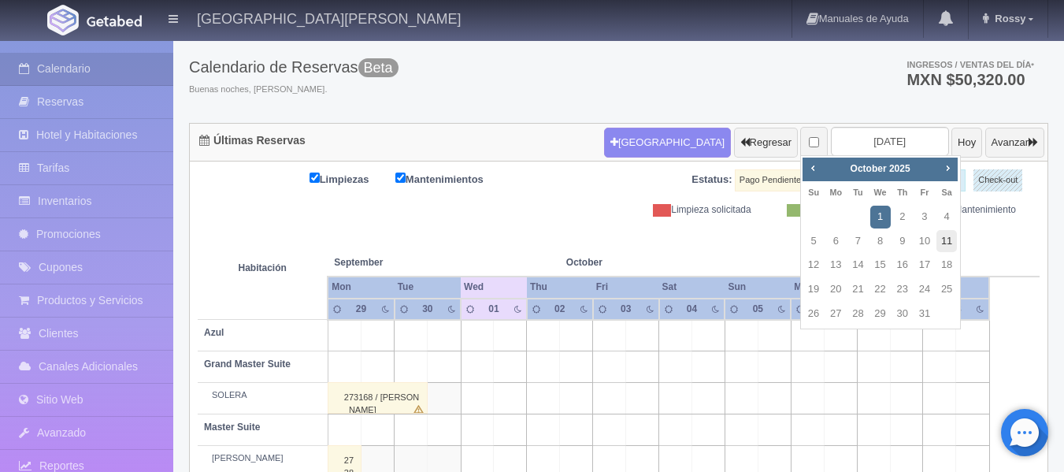
click at [940, 242] on link "11" at bounding box center [946, 241] width 20 height 23
type input "[DATE]"
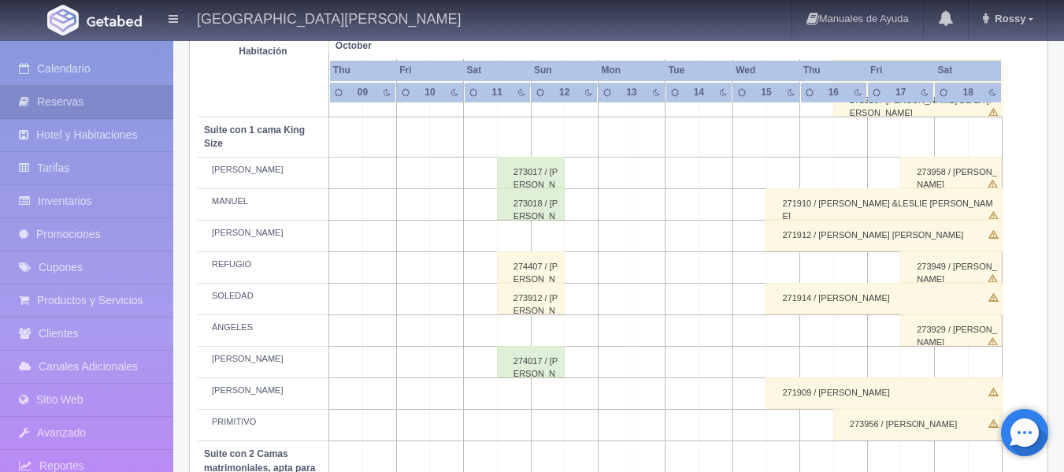
scroll to position [709, 0]
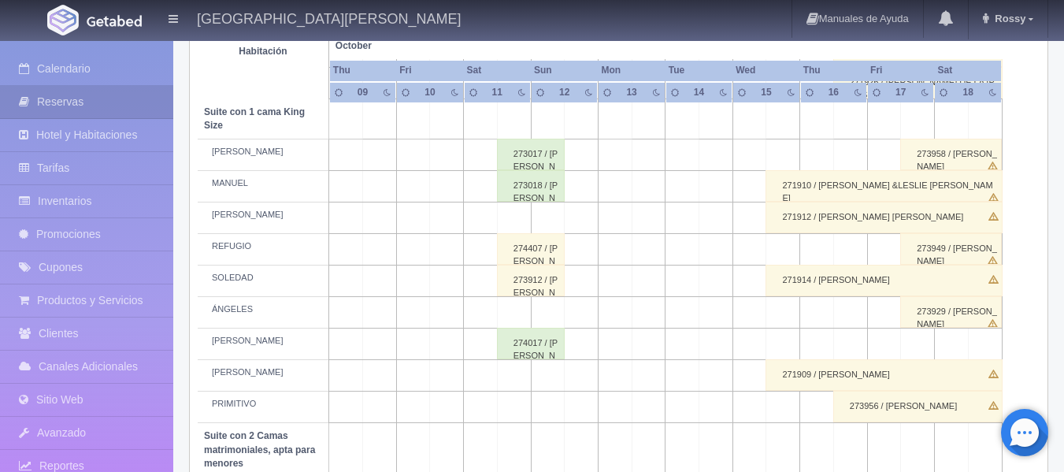
click at [540, 345] on div "274017 / ALEXANDRA HERNANDEZ MACIAS" at bounding box center [531, 344] width 68 height 32
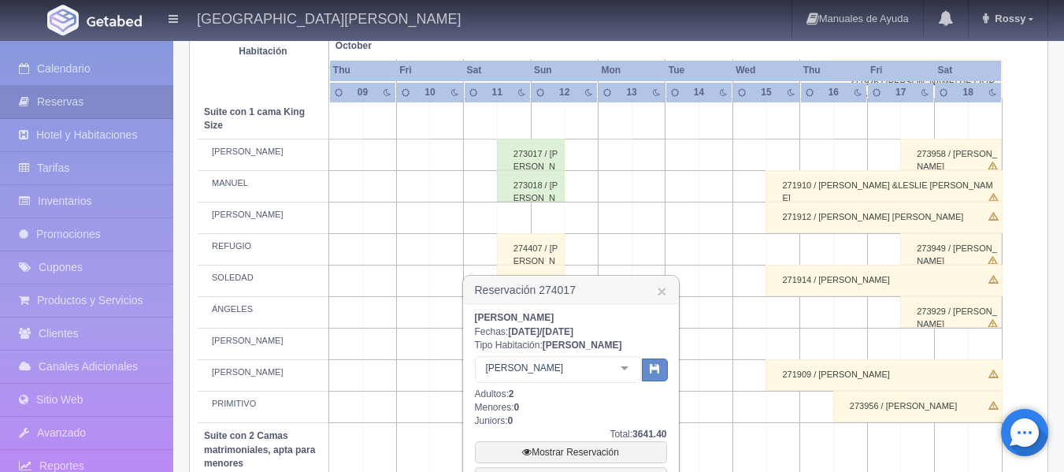
scroll to position [866, 0]
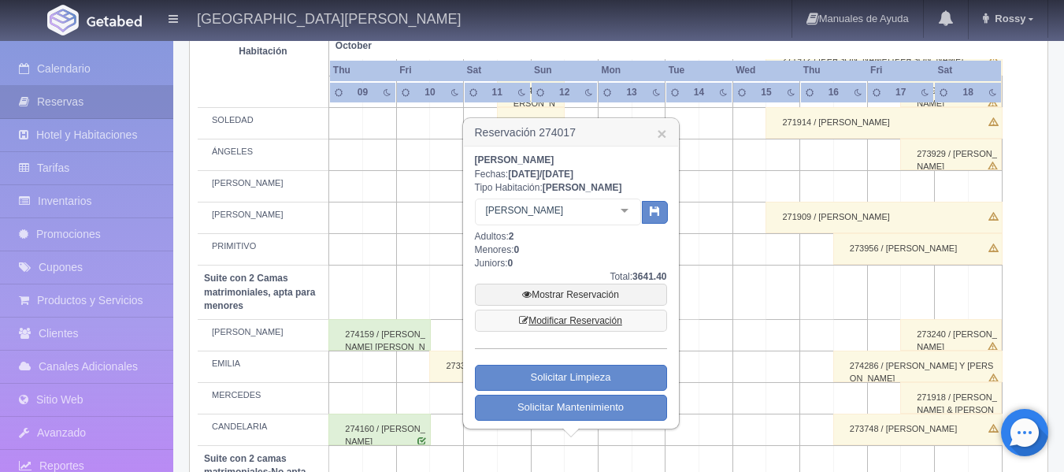
click at [599, 321] on link "Modificar Reservación" at bounding box center [571, 321] width 192 height 22
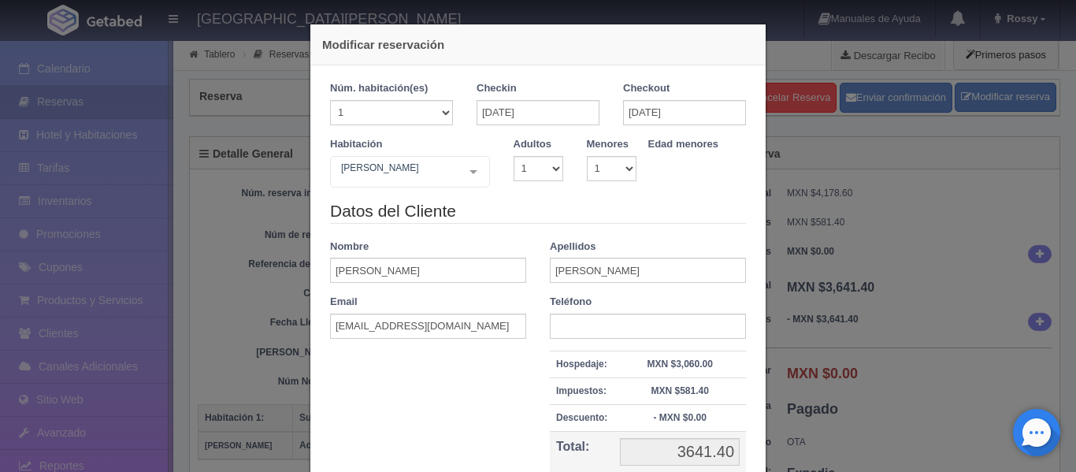
select select "1"
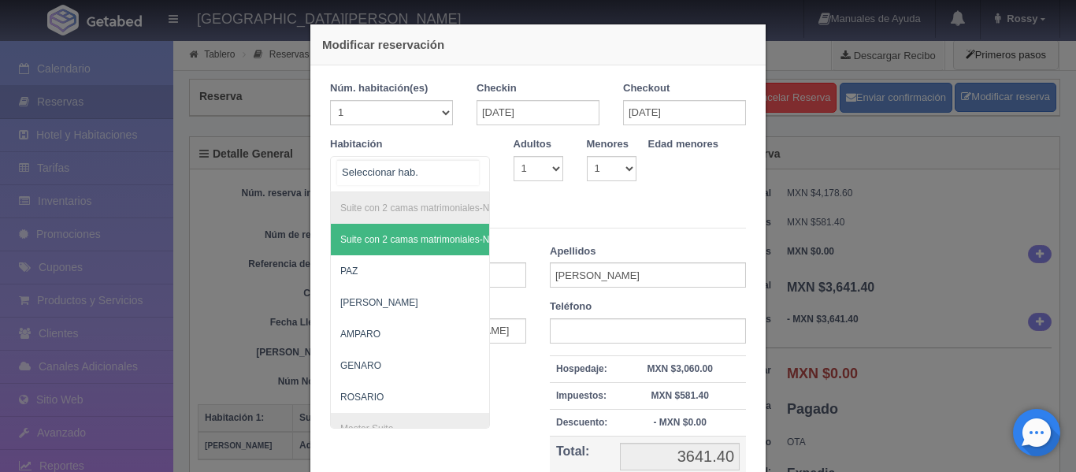
click at [466, 173] on div "Suite con 2 camas matrimoniales-No apta para menores Suite con 2 camas matrimon…" at bounding box center [410, 174] width 160 height 36
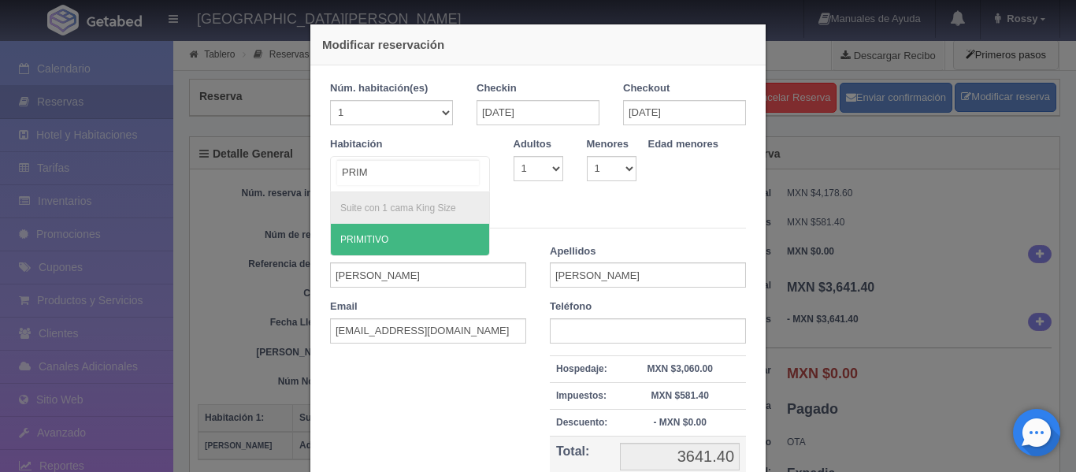
click at [425, 236] on span "PRIMITIVO" at bounding box center [410, 240] width 158 height 32
type input "PRIM"
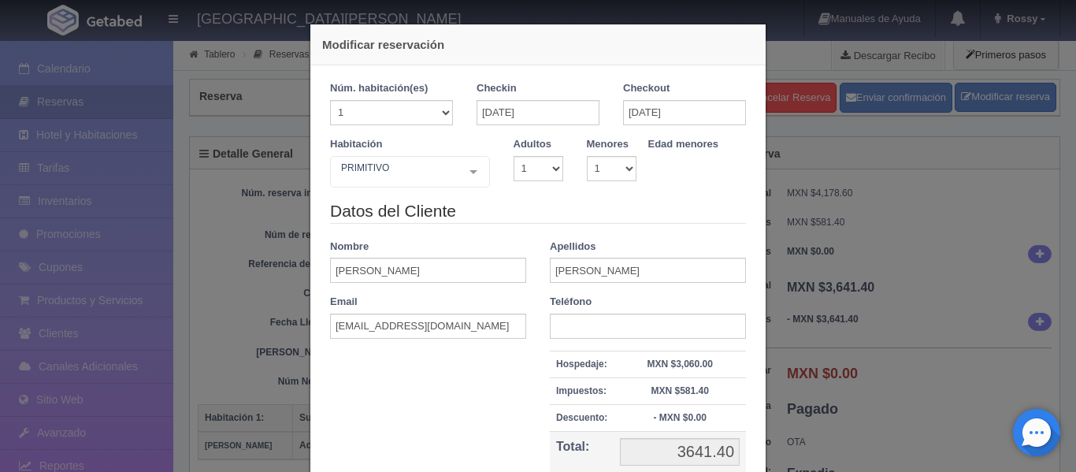
checkbox input "false"
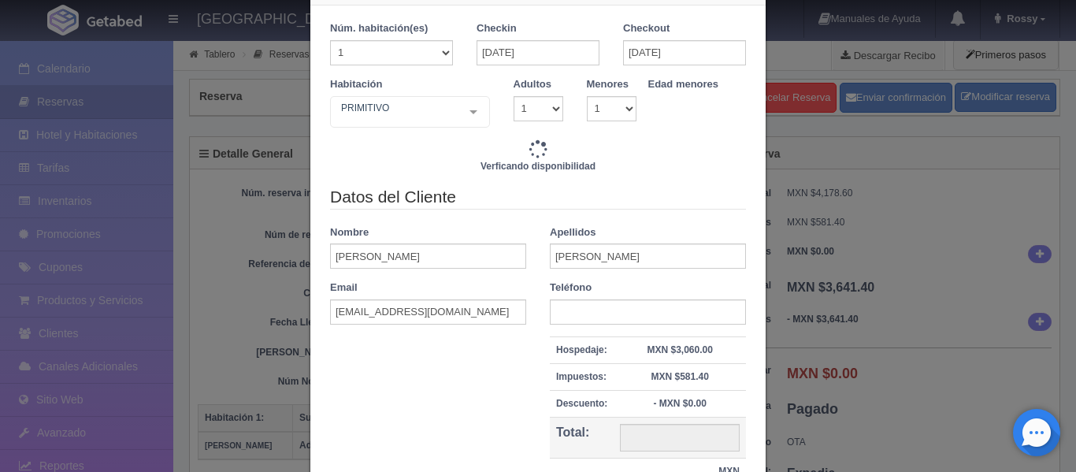
scroll to position [158, 0]
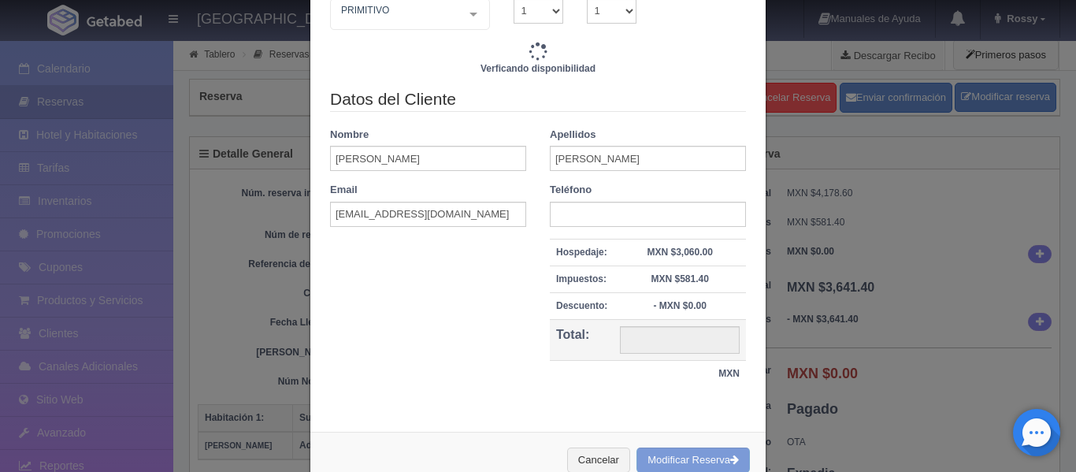
type input "4760.00"
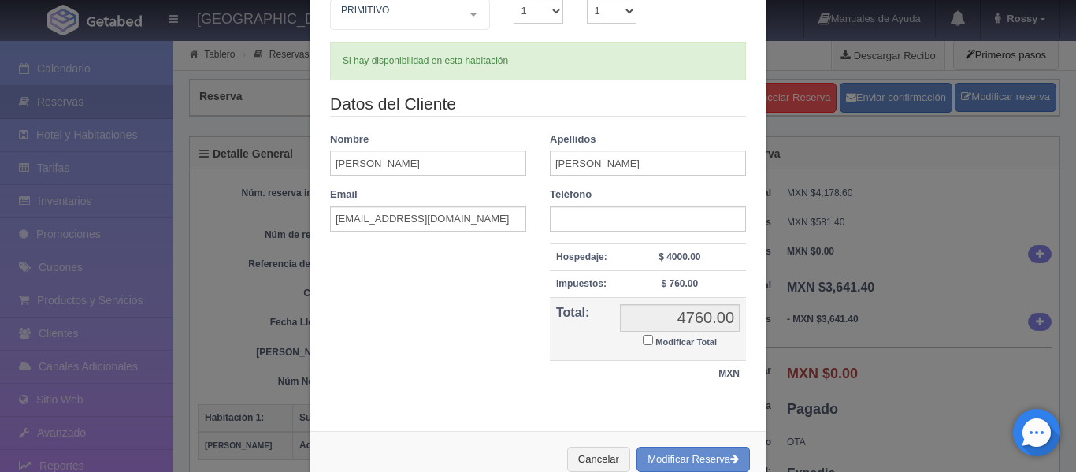
scroll to position [198, 0]
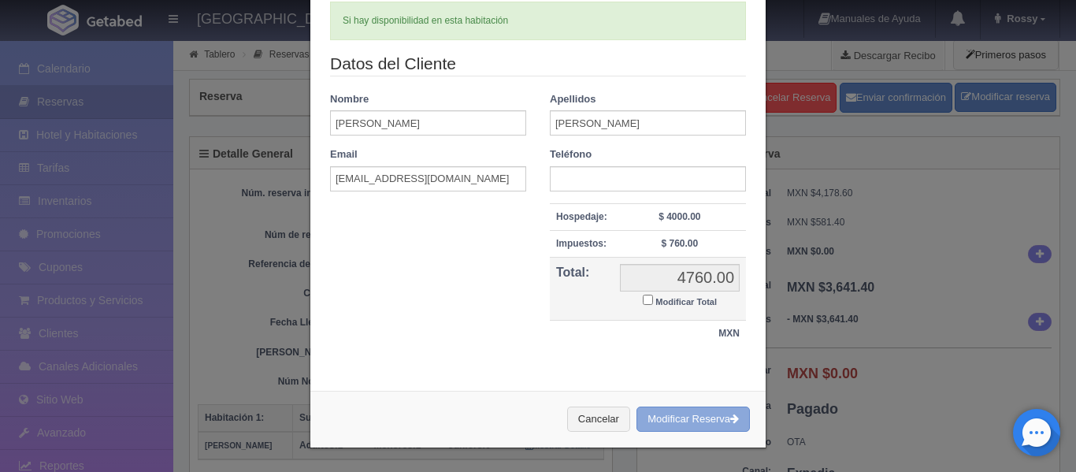
click at [690, 417] on button "Modificar Reserva" at bounding box center [692, 419] width 113 height 26
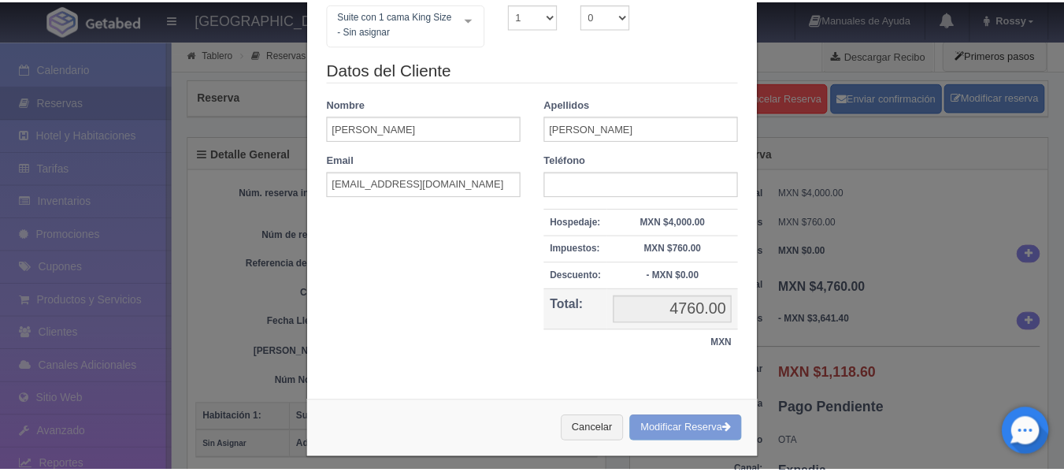
scroll to position [164, 0]
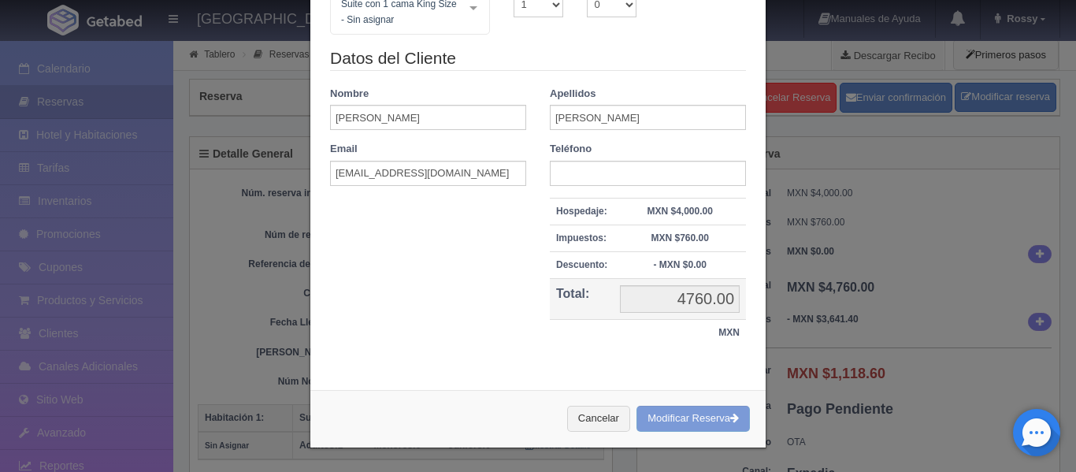
click at [895, 132] on div "Modificar reservación Núm. habitación(es) 1 2 3 4 5 6 7 8 9 10 11 12 13 14 15 1…" at bounding box center [538, 236] width 1076 height 472
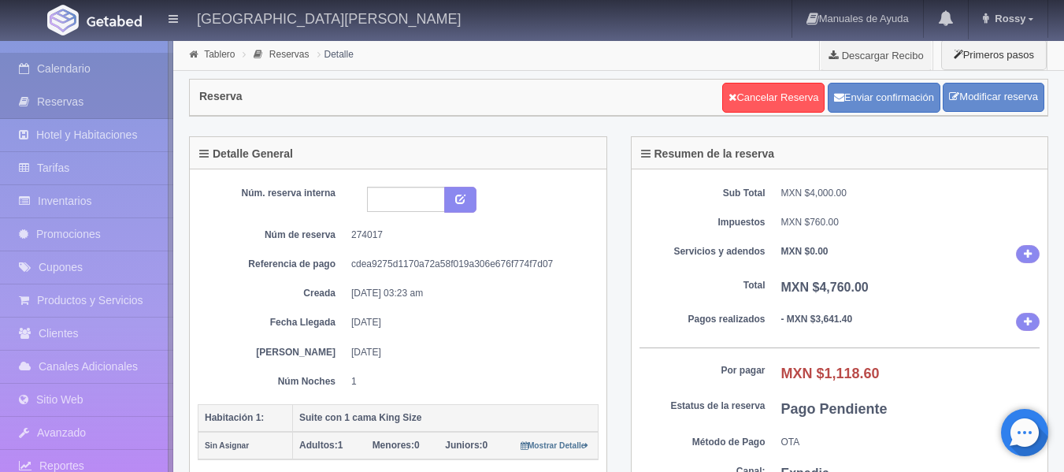
click at [61, 67] on link "Calendario" at bounding box center [86, 69] width 173 height 32
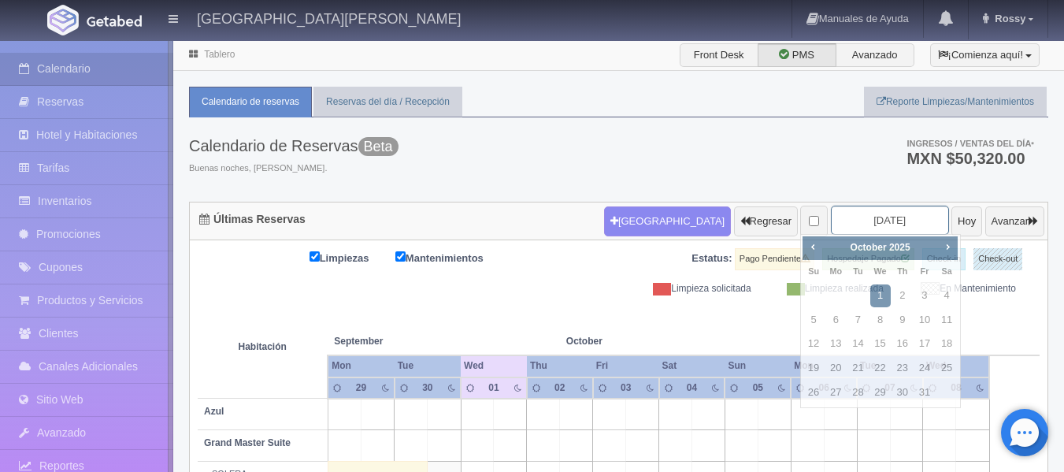
click at [915, 223] on input "[DATE]" at bounding box center [890, 220] width 118 height 29
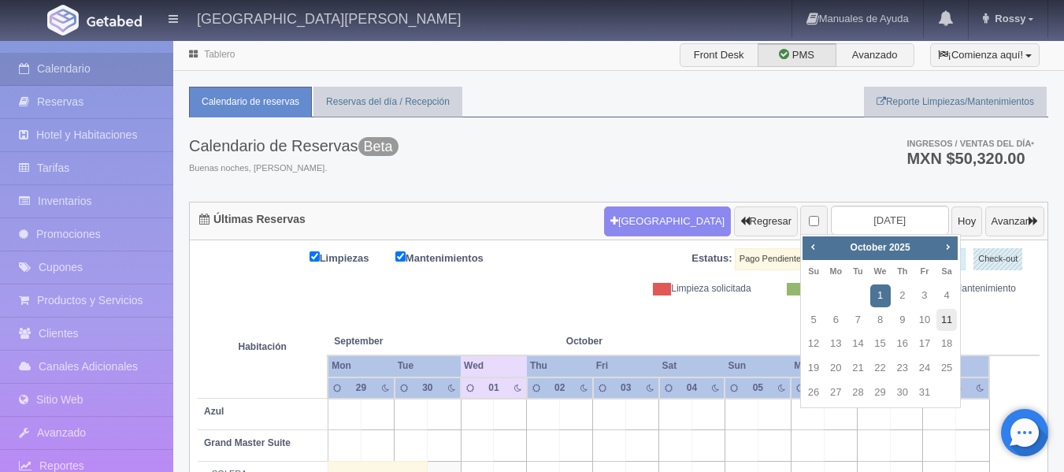
click at [953, 315] on link "11" at bounding box center [946, 320] width 20 height 23
type input "[DATE]"
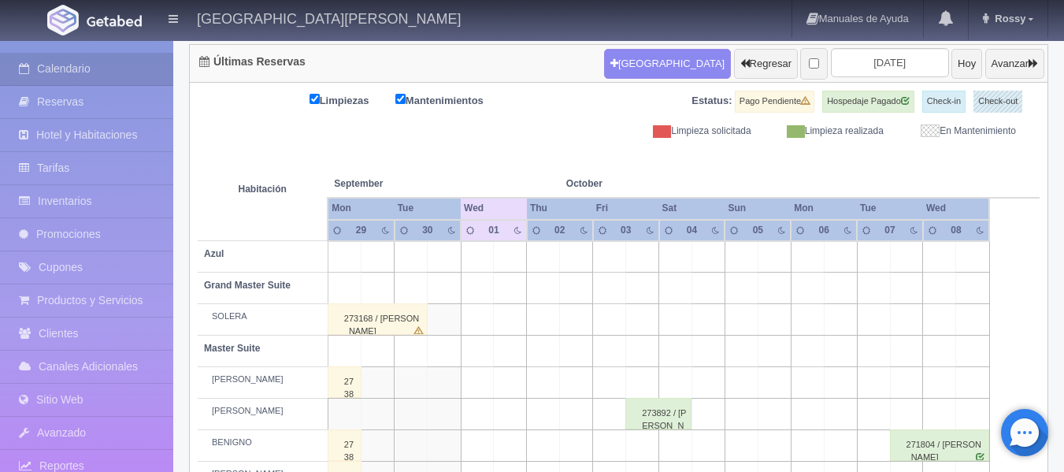
scroll to position [380, 0]
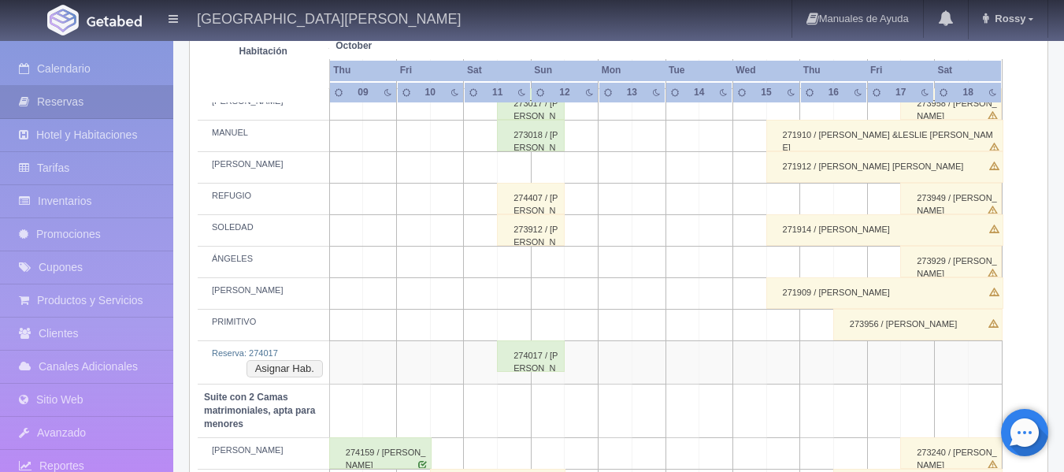
scroll to position [788, 0]
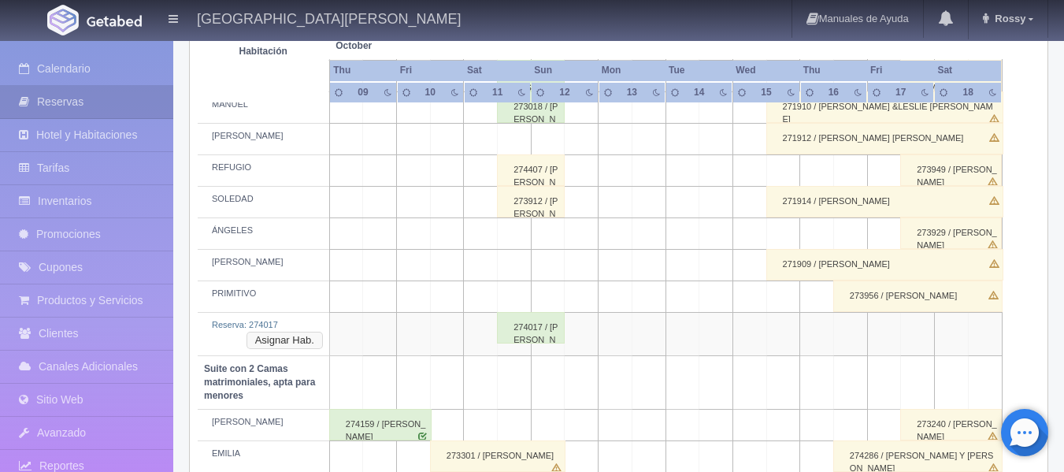
click at [311, 343] on button "Asignar Hab." at bounding box center [285, 340] width 76 height 17
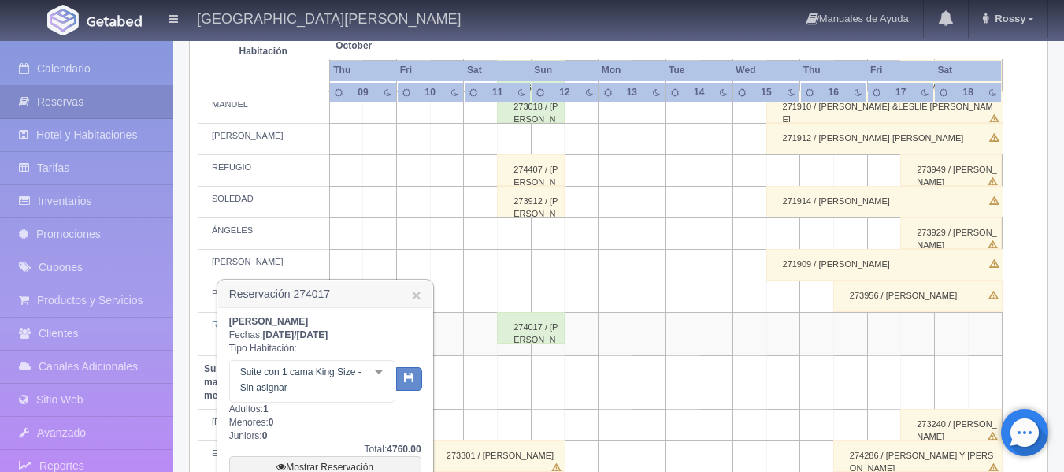
click at [374, 372] on div "Suite con 1 cama King Size - Sin asignar Suite con 1 cama King Size Suite con 1…" at bounding box center [312, 381] width 166 height 43
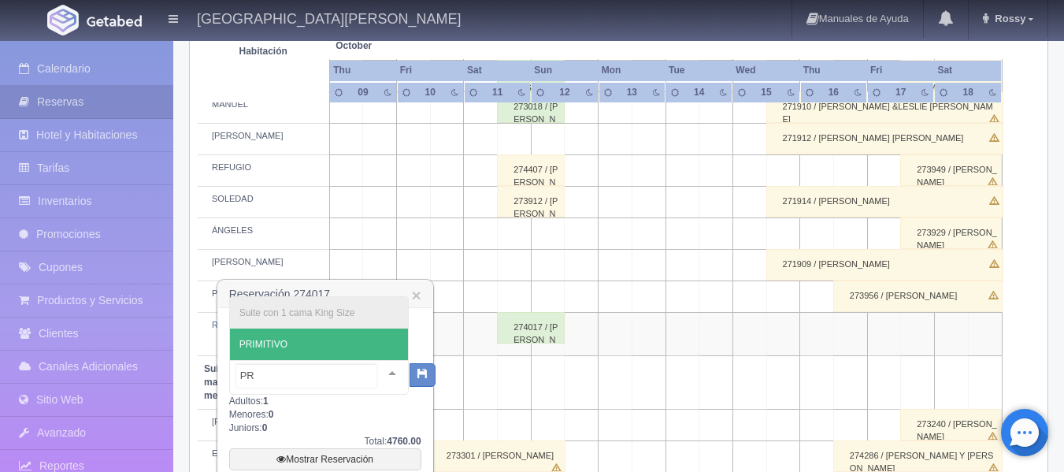
type input "PRI"
click at [242, 350] on span "PRIMITIVO" at bounding box center [319, 344] width 178 height 32
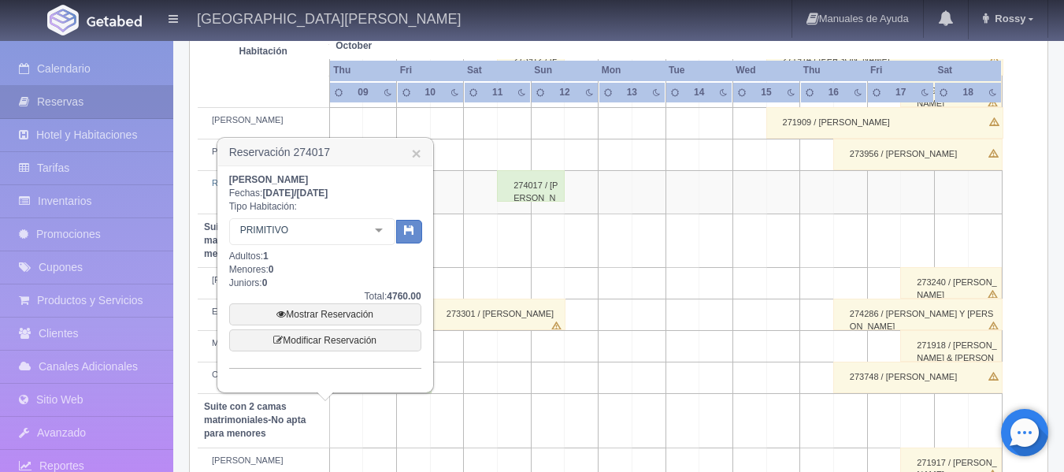
scroll to position [945, 0]
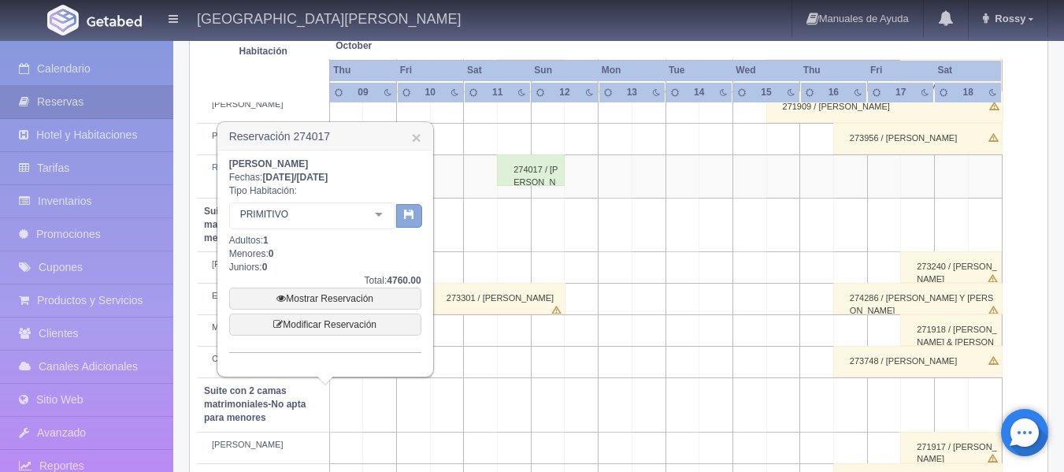
click at [411, 212] on icon "button" at bounding box center [409, 214] width 10 height 10
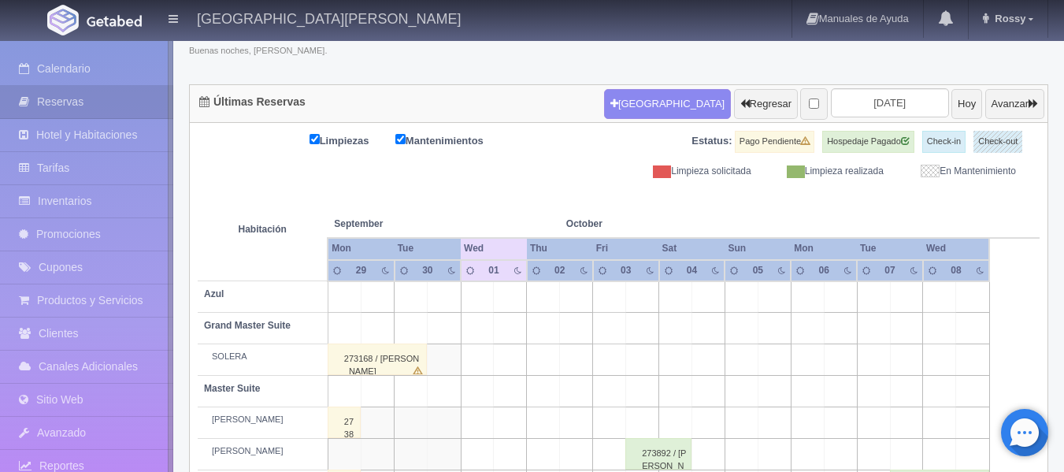
scroll to position [117, 0]
click at [906, 103] on input "[DATE]" at bounding box center [890, 102] width 118 height 29
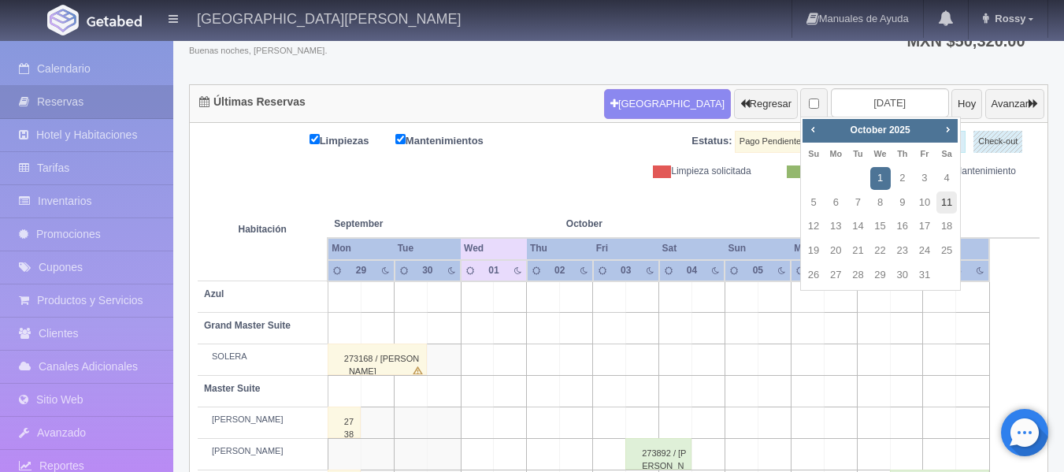
click at [943, 202] on link "11" at bounding box center [946, 202] width 20 height 23
type input "[DATE]"
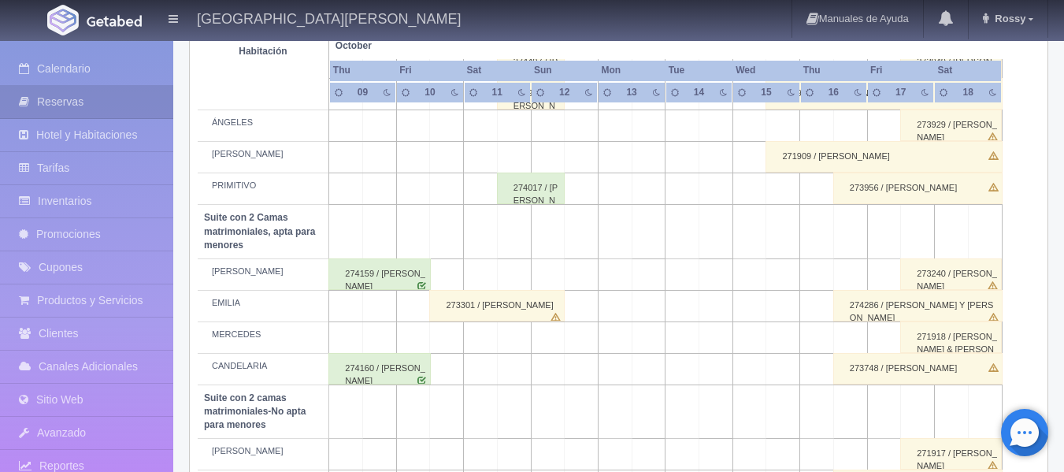
scroll to position [738, 0]
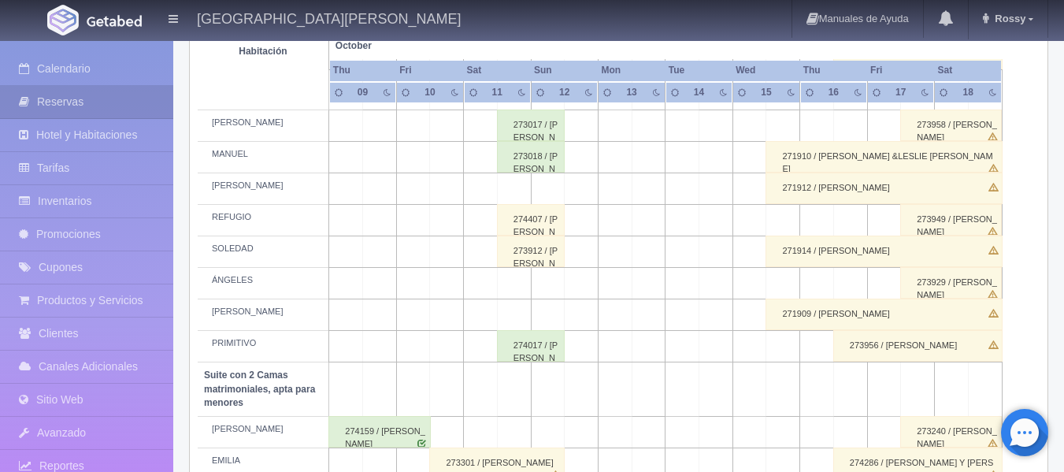
click at [532, 161] on div "273018 / Diana Guadalupe Santos Luna" at bounding box center [531, 157] width 68 height 32
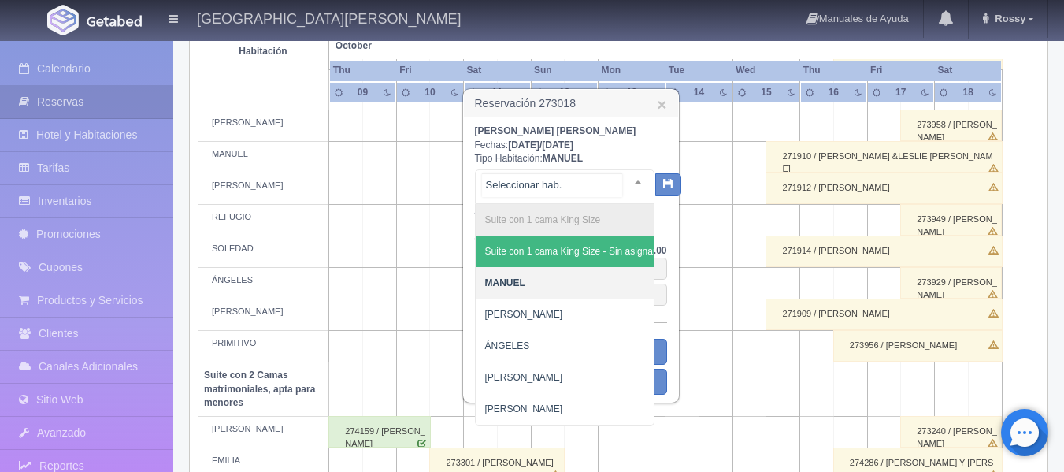
click at [630, 180] on div at bounding box center [638, 182] width 32 height 24
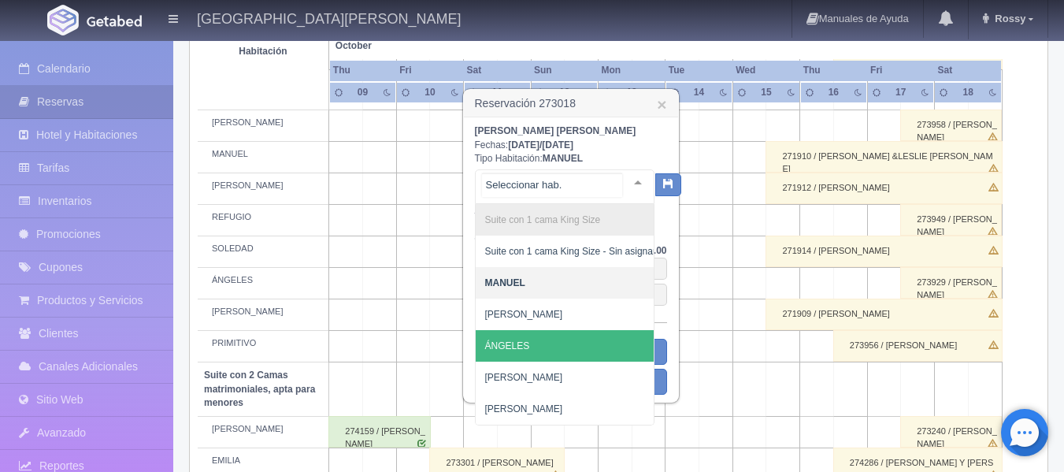
click at [554, 347] on span "ÁNGELES" at bounding box center [571, 346] width 190 height 32
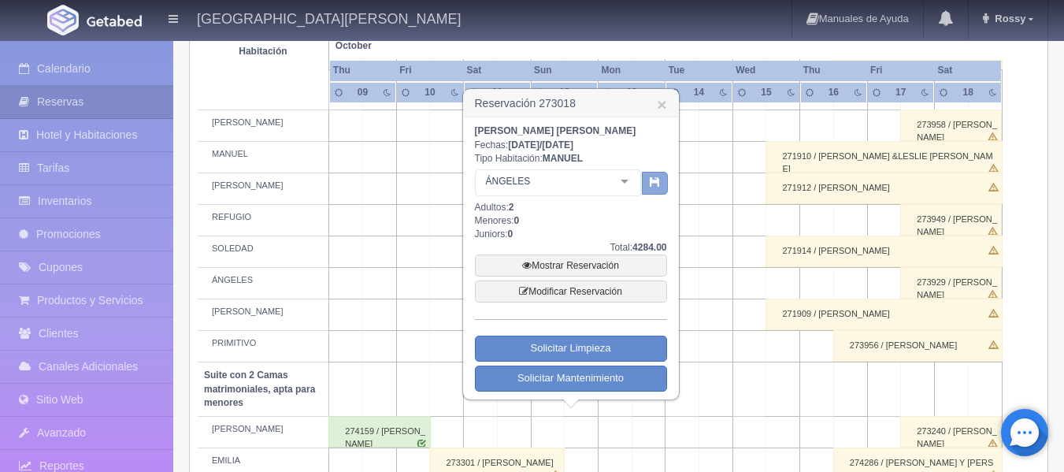
click at [656, 180] on icon "button" at bounding box center [655, 181] width 10 height 10
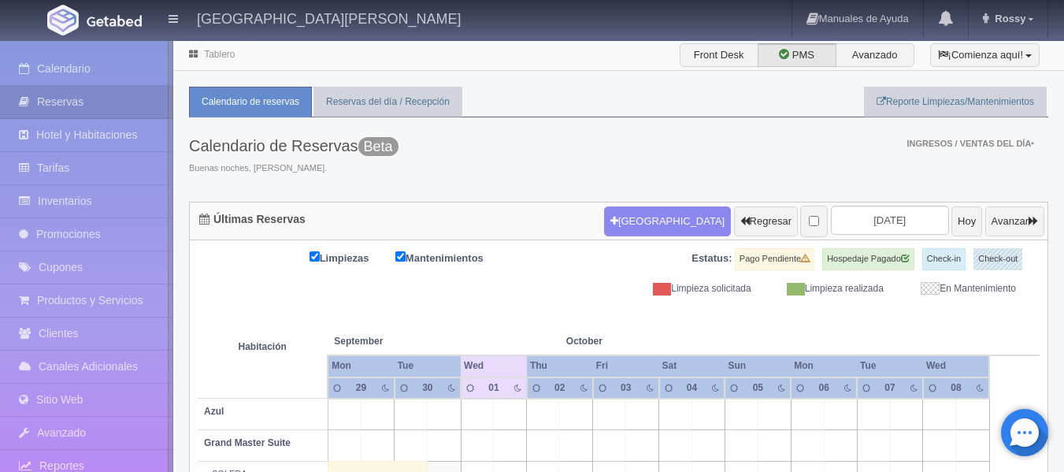
scroll to position [117, 0]
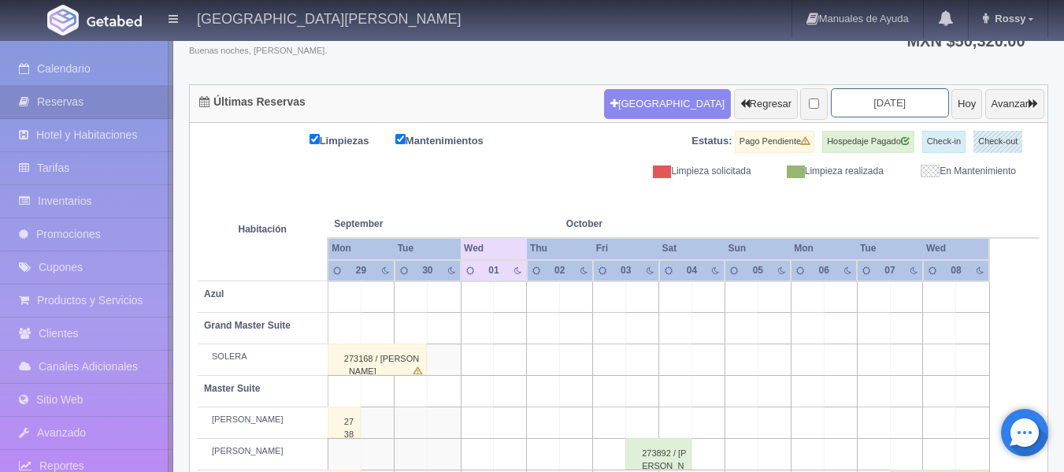
click at [890, 100] on input "[DATE]" at bounding box center [890, 102] width 118 height 29
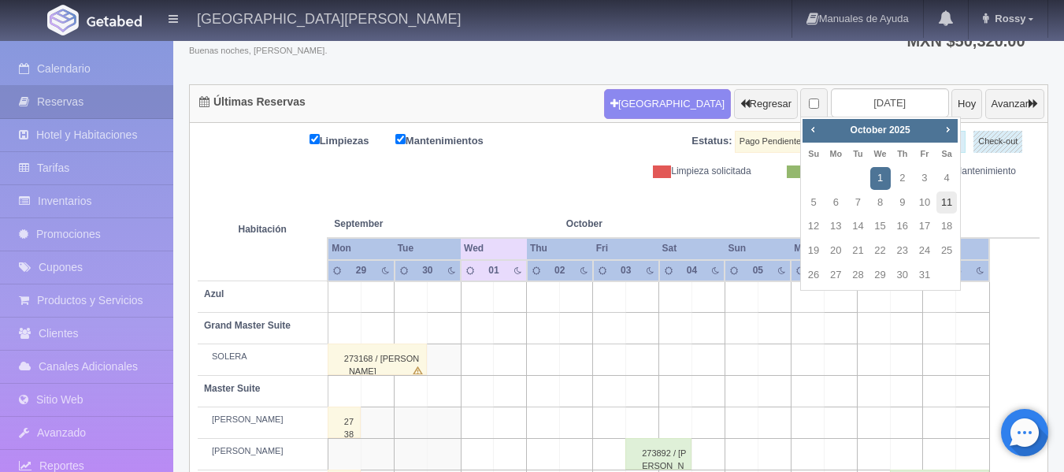
click at [947, 198] on link "11" at bounding box center [946, 202] width 20 height 23
type input "[DATE]"
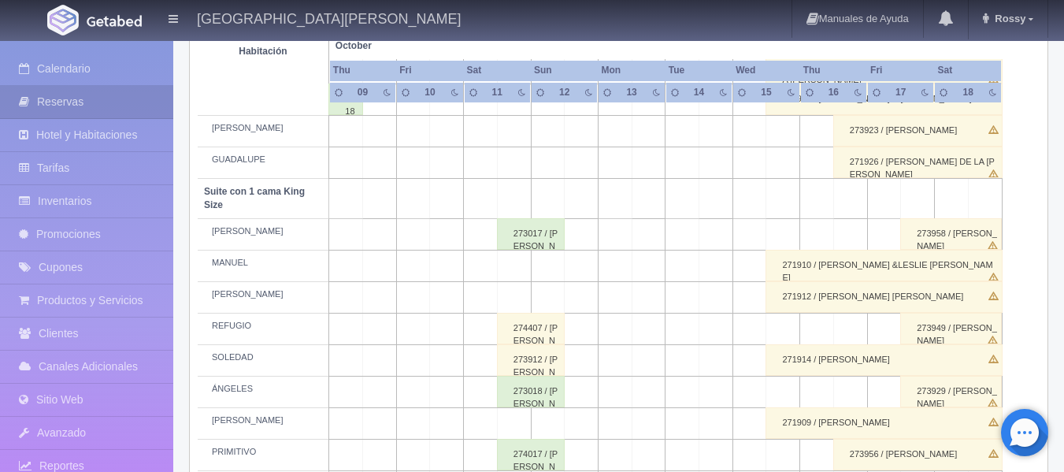
scroll to position [630, 0]
